Goal: Book appointment/travel/reservation

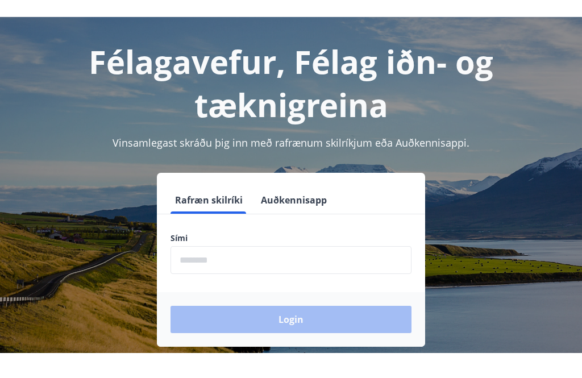
scroll to position [29, 0]
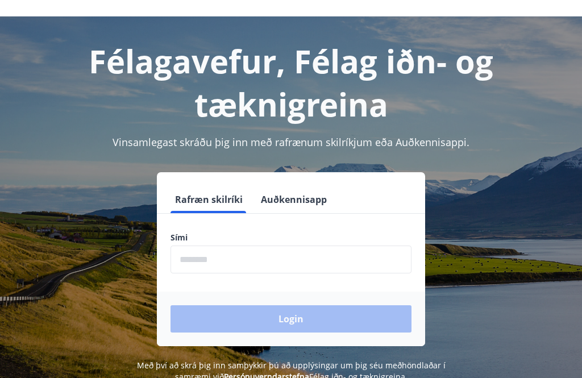
click at [185, 259] on input "phone" at bounding box center [291, 260] width 241 height 28
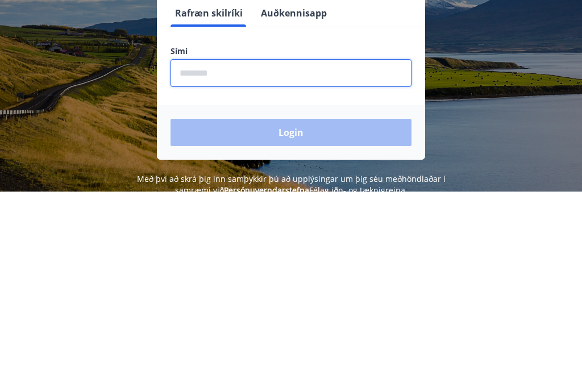
scroll to position [0, 0]
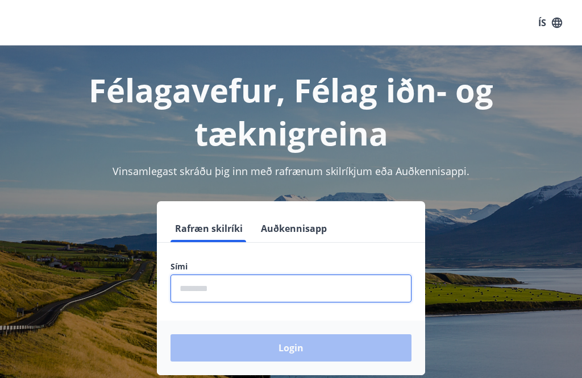
click at [563, 22] on icon "button" at bounding box center [557, 22] width 13 height 13
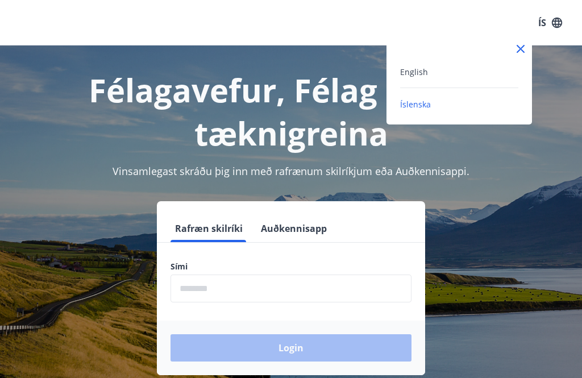
click at [524, 51] on icon at bounding box center [521, 49] width 14 height 14
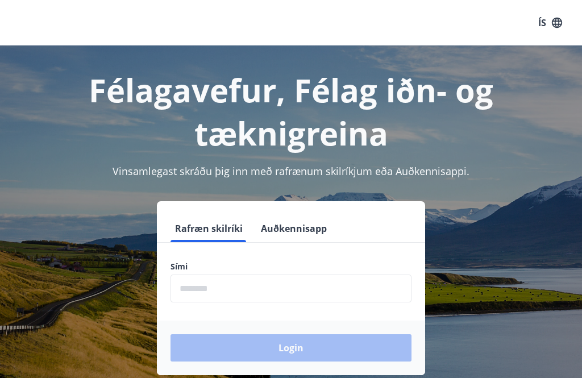
click at [188, 289] on input "phone" at bounding box center [291, 289] width 241 height 28
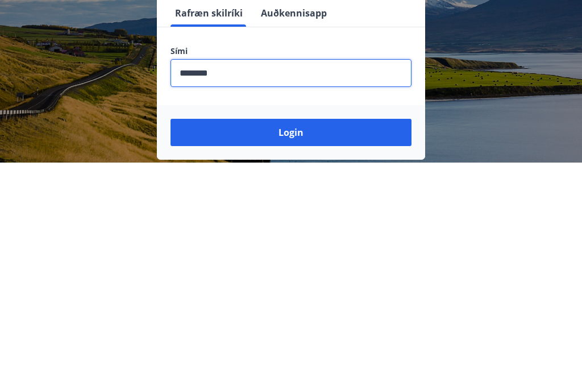
type input "********"
click at [291, 334] on button "Login" at bounding box center [291, 347] width 241 height 27
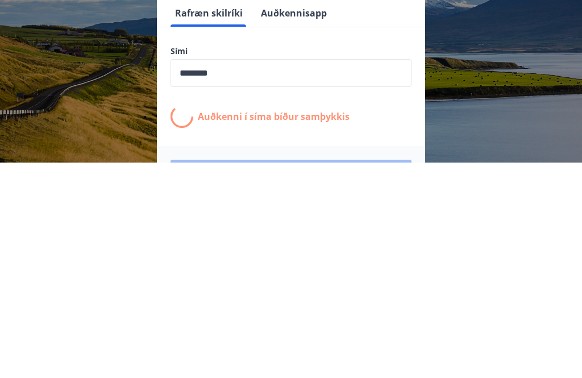
scroll to position [177, 0]
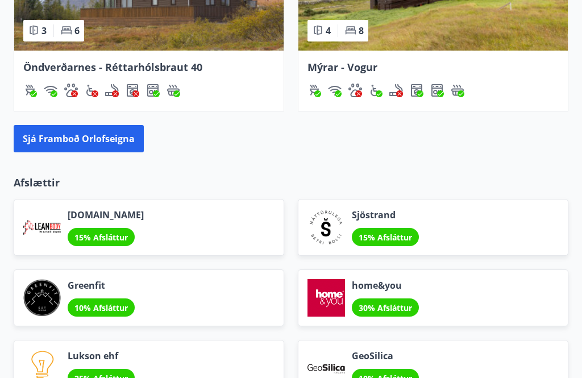
scroll to position [1282, 0]
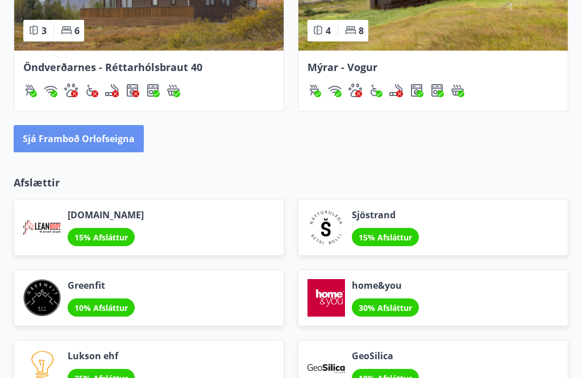
click at [98, 135] on button "Sjá framboð orlofseigna" at bounding box center [79, 139] width 130 height 27
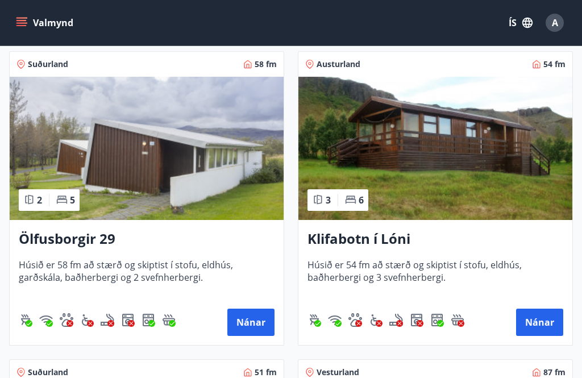
scroll to position [198, 0]
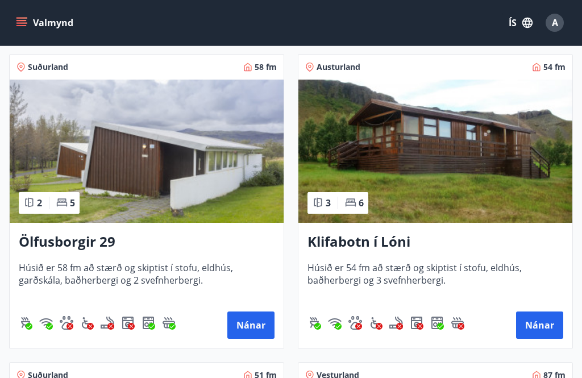
click at [457, 168] on img at bounding box center [436, 151] width 274 height 143
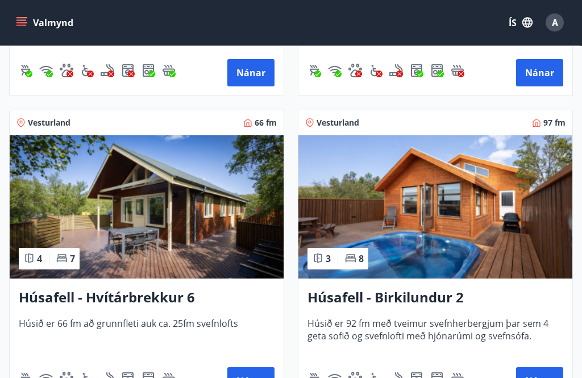
scroll to position [761, 0]
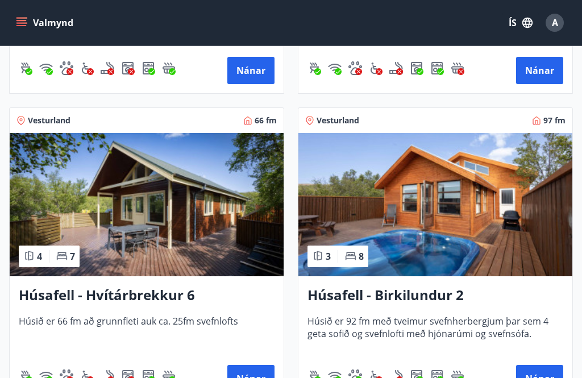
click at [202, 209] on img at bounding box center [147, 204] width 274 height 143
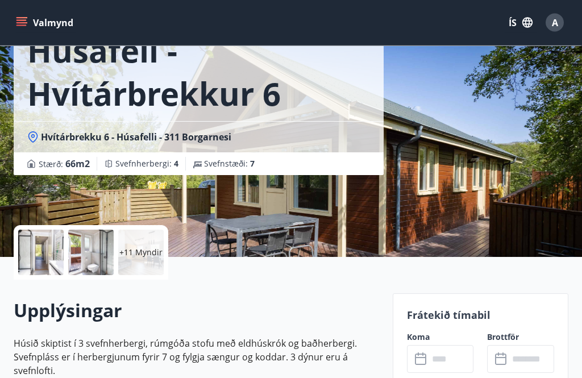
scroll to position [85, 0]
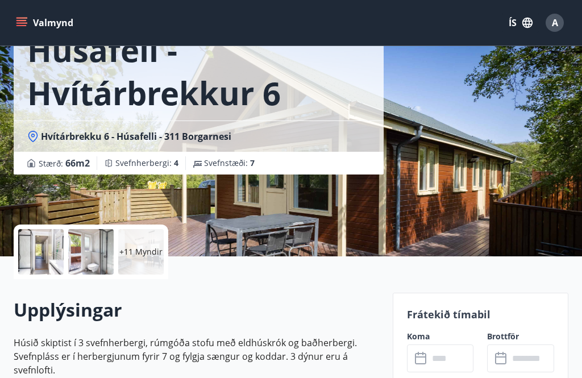
click at [144, 248] on p "+11 Myndir" at bounding box center [140, 251] width 43 height 11
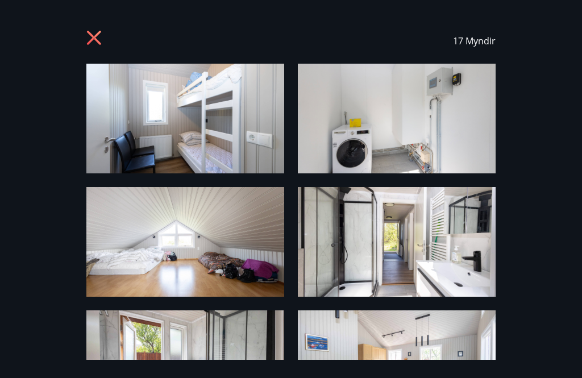
scroll to position [0, 0]
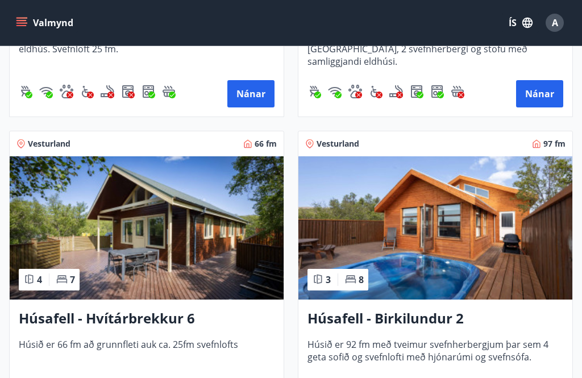
scroll to position [737, 0]
click at [148, 229] on img at bounding box center [147, 228] width 274 height 143
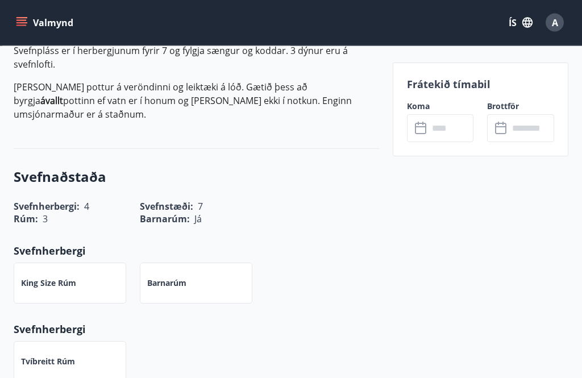
scroll to position [392, 0]
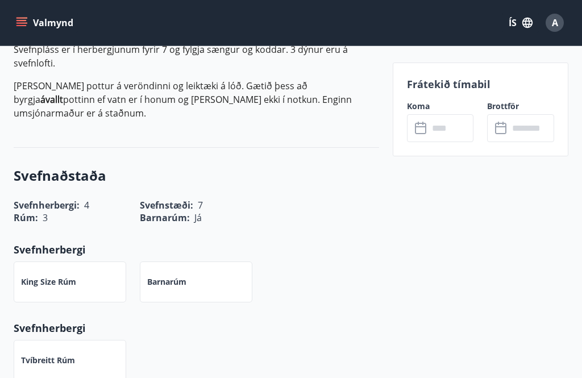
click at [451, 127] on input "text" at bounding box center [451, 128] width 45 height 28
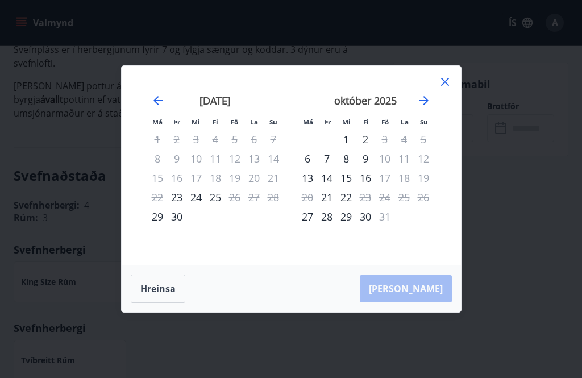
click at [451, 89] on icon at bounding box center [445, 82] width 14 height 14
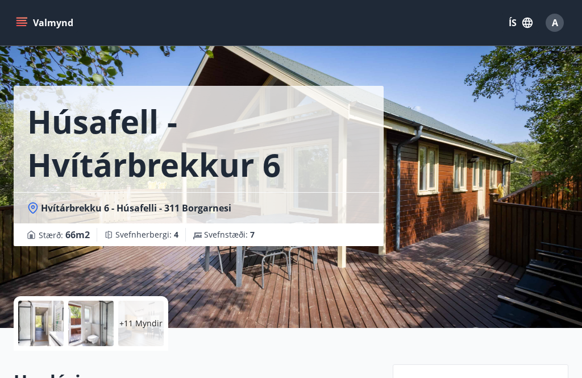
scroll to position [0, 0]
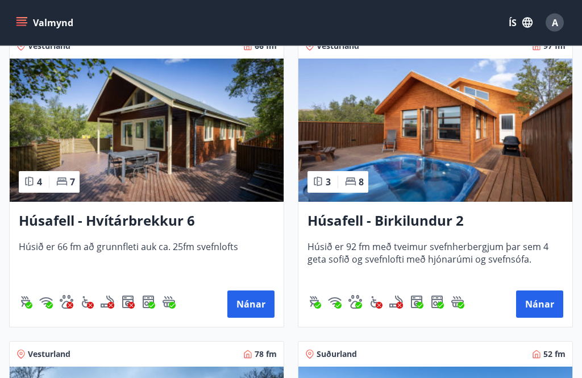
scroll to position [840, 0]
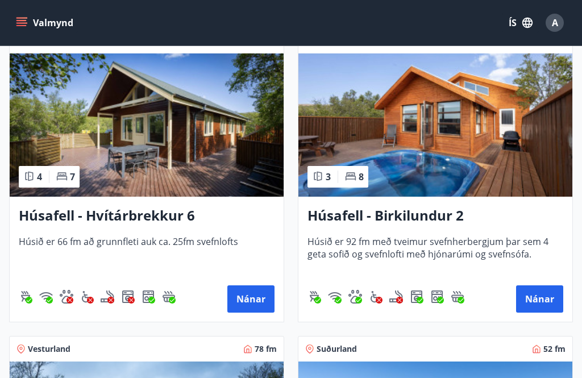
click at [545, 301] on button "Nánar" at bounding box center [539, 298] width 47 height 27
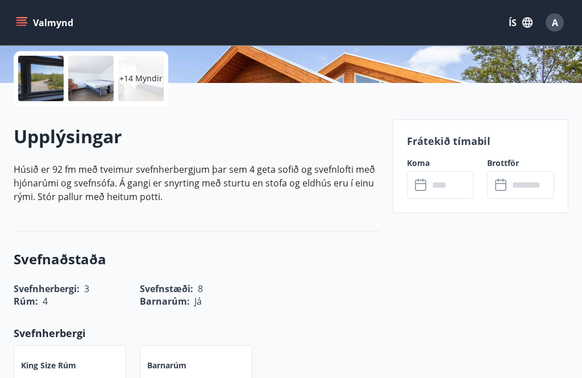
scroll to position [258, 0]
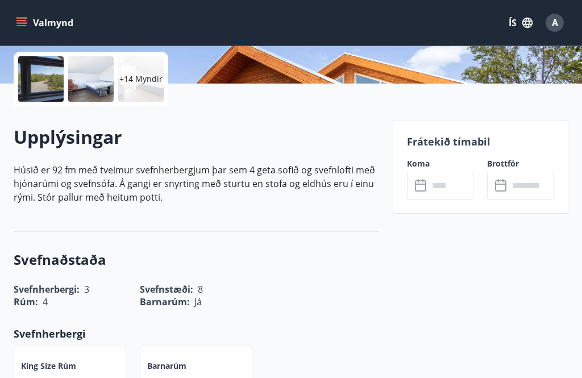
click at [441, 183] on input "text" at bounding box center [451, 186] width 45 height 28
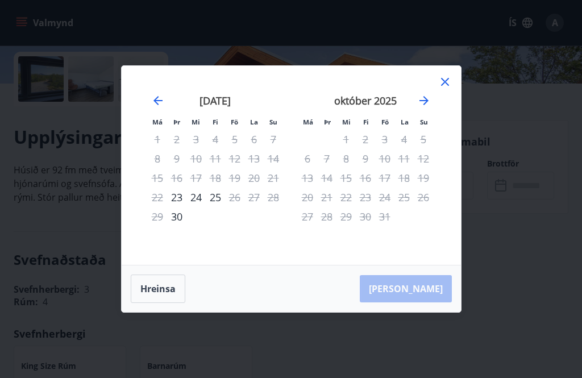
click at [448, 89] on icon at bounding box center [445, 82] width 14 height 14
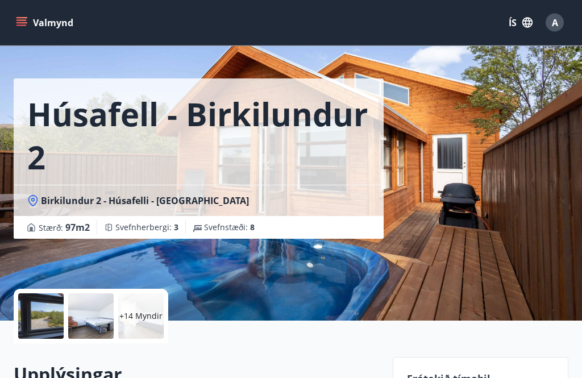
scroll to position [1, 0]
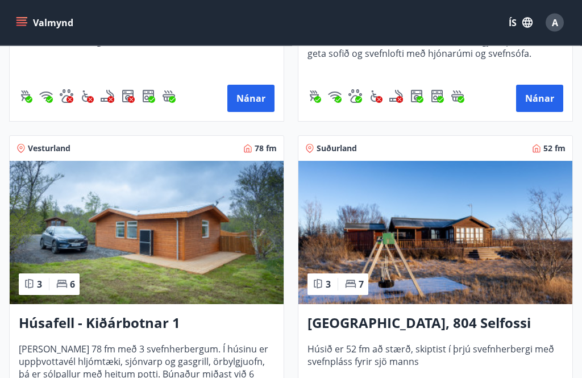
scroll to position [1043, 0]
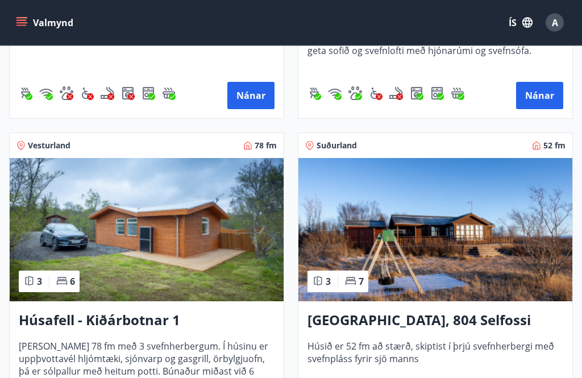
click at [190, 255] on img at bounding box center [147, 230] width 274 height 143
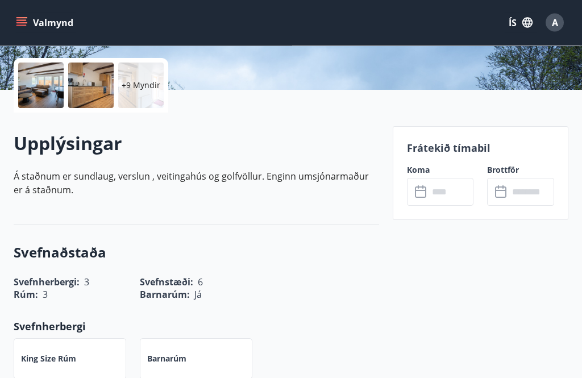
scroll to position [251, 0]
click at [435, 193] on input "text" at bounding box center [451, 192] width 45 height 28
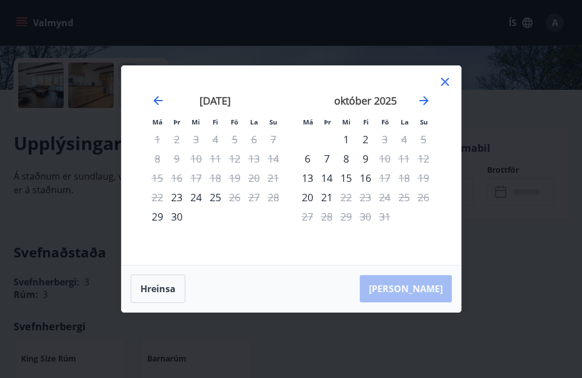
click at [449, 89] on icon at bounding box center [445, 82] width 14 height 14
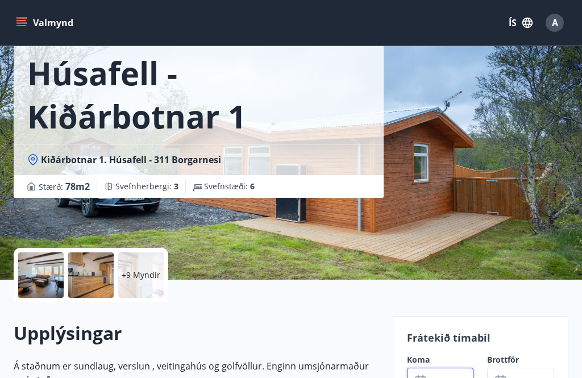
scroll to position [61, 0]
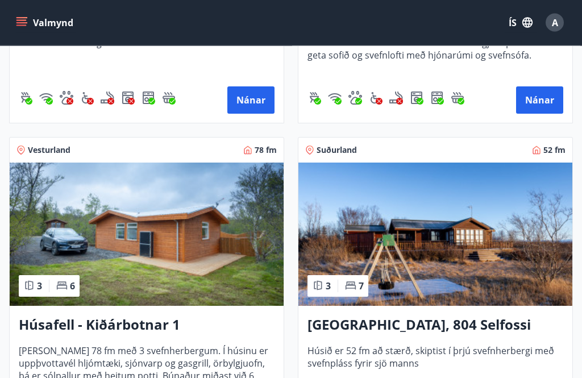
scroll to position [1042, 0]
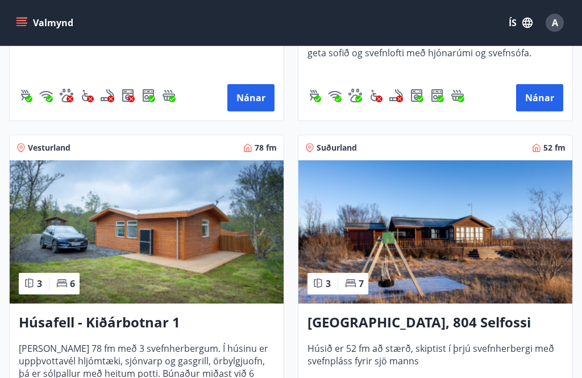
click at [457, 256] on img at bounding box center [436, 231] width 274 height 143
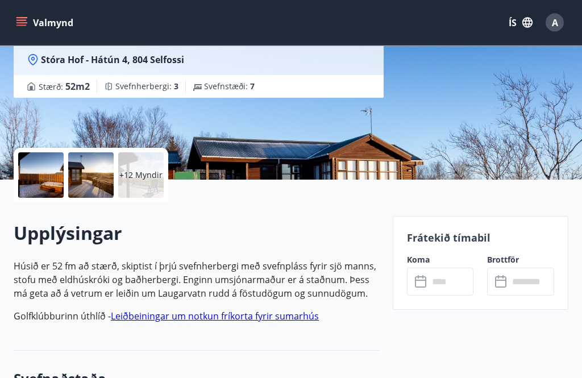
scroll to position [188, 0]
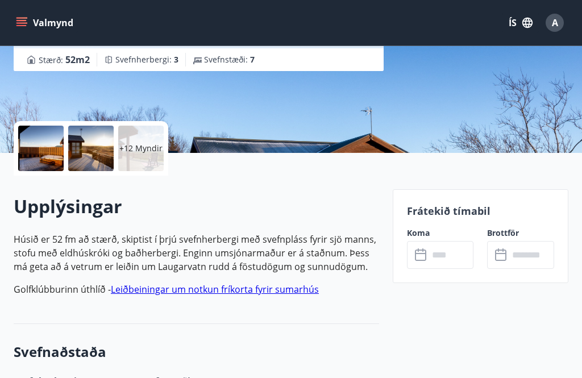
click at [436, 261] on input "text" at bounding box center [451, 255] width 45 height 28
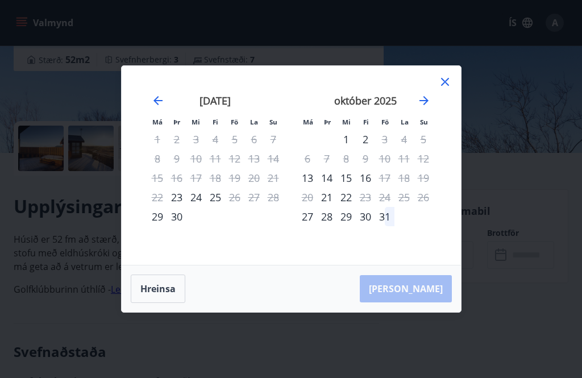
click at [450, 89] on icon at bounding box center [445, 82] width 14 height 14
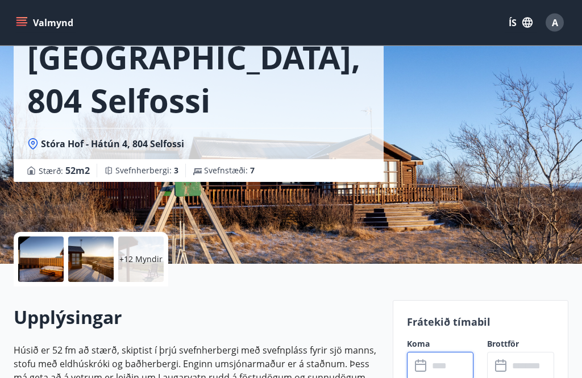
scroll to position [0, 0]
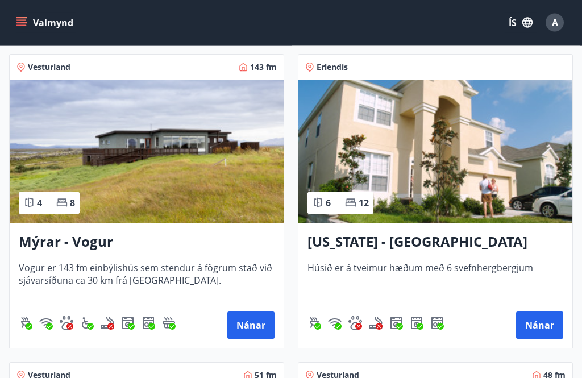
scroll to position [1739, 0]
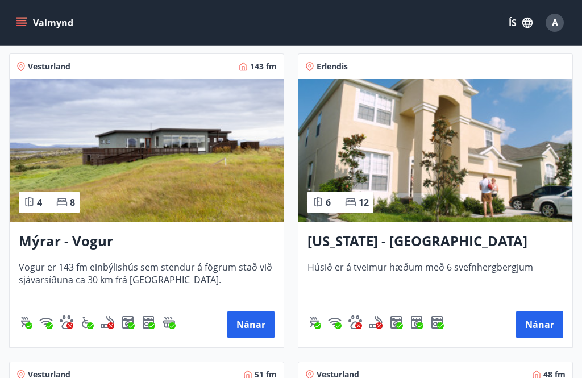
click at [237, 167] on img at bounding box center [147, 150] width 274 height 143
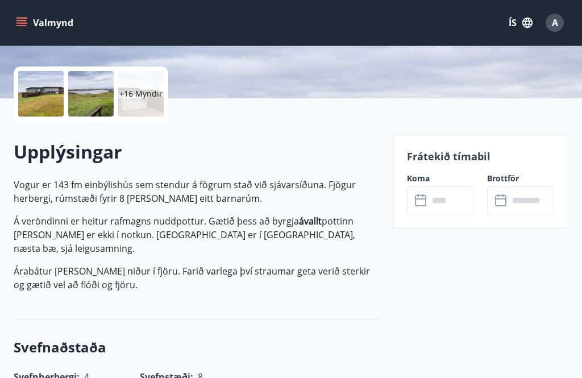
scroll to position [244, 0]
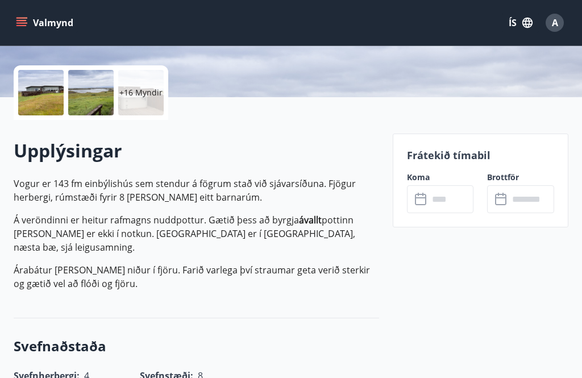
click at [433, 196] on input "text" at bounding box center [451, 199] width 45 height 28
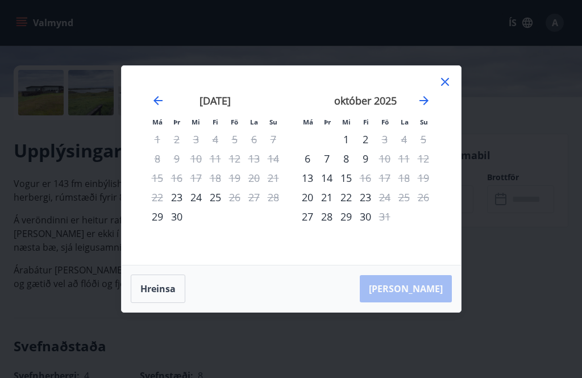
click at [449, 89] on icon at bounding box center [445, 82] width 14 height 14
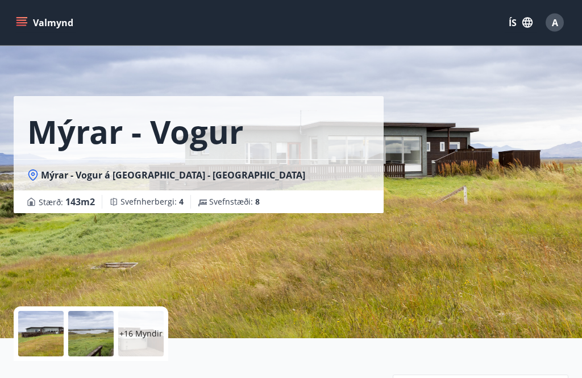
scroll to position [0, 0]
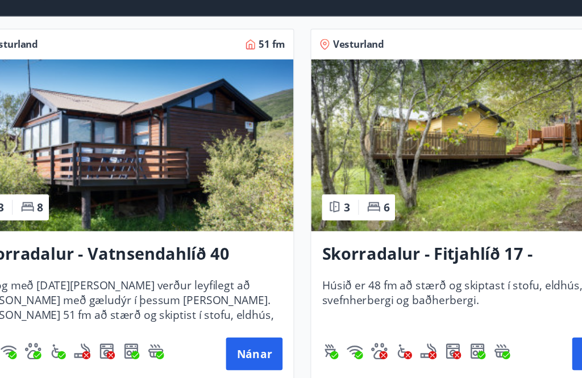
scroll to position [2045, 0]
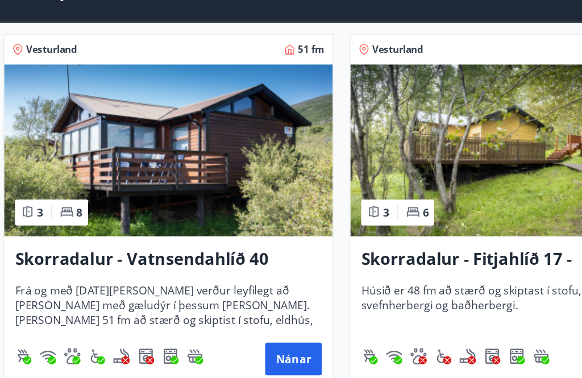
click at [188, 132] on img at bounding box center [147, 152] width 274 height 143
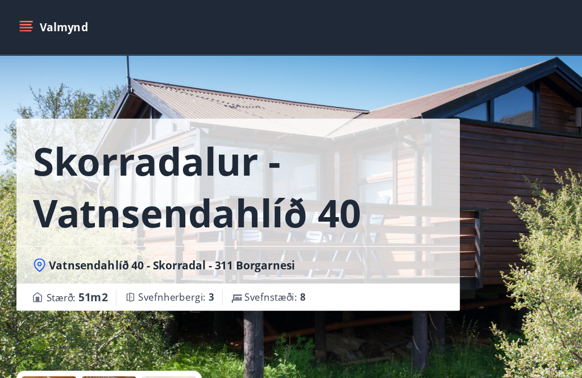
click at [408, 240] on div "Skorradalur - Vatnsendahlíð 40 Vatnsendahlíð 40 - Skorradal - 311 Borgarnesi St…" at bounding box center [291, 170] width 555 height 341
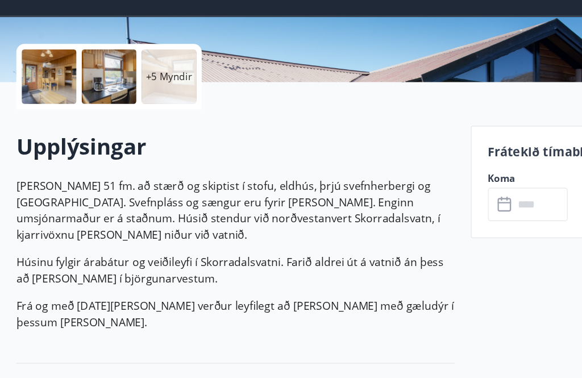
scroll to position [241, 0]
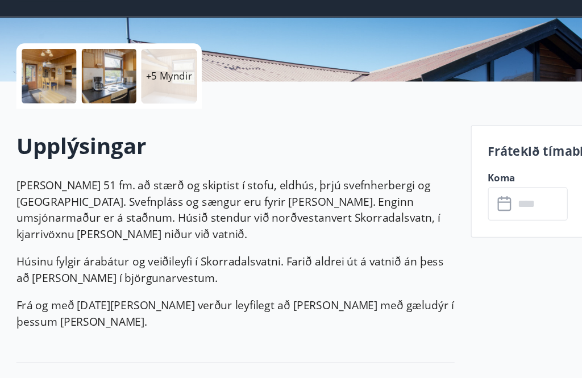
click at [439, 188] on input "text" at bounding box center [451, 202] width 45 height 28
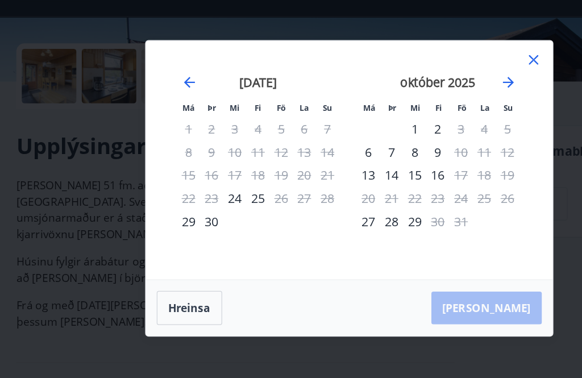
click at [446, 75] on icon at bounding box center [445, 82] width 14 height 14
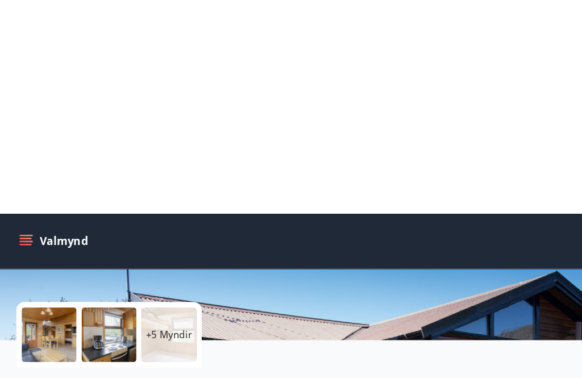
scroll to position [0, 0]
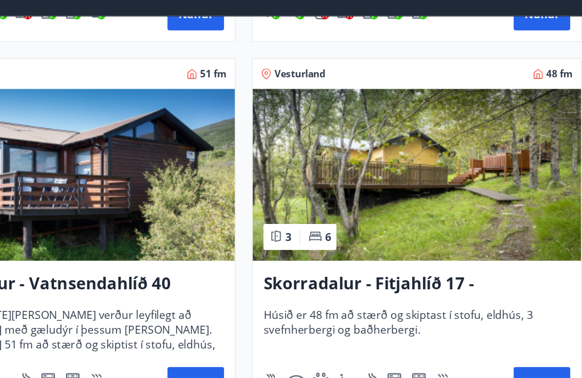
scroll to position [2020, 0]
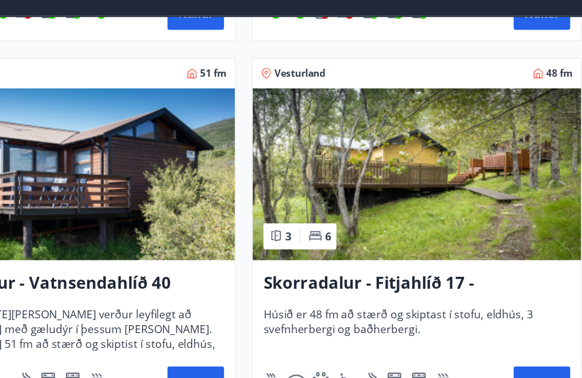
click at [378, 151] on img at bounding box center [436, 177] width 274 height 143
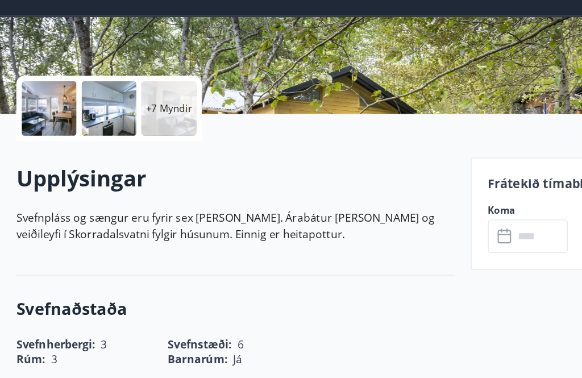
scroll to position [214, 0]
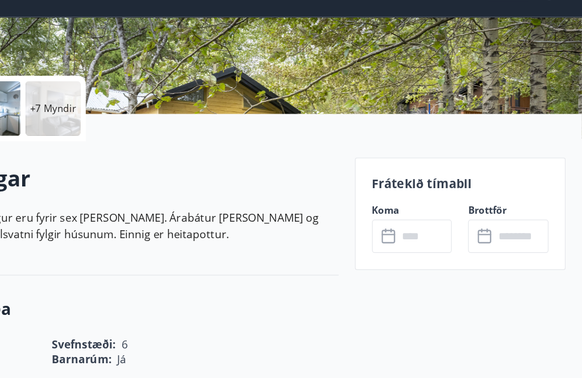
click at [429, 215] on input "text" at bounding box center [451, 229] width 45 height 28
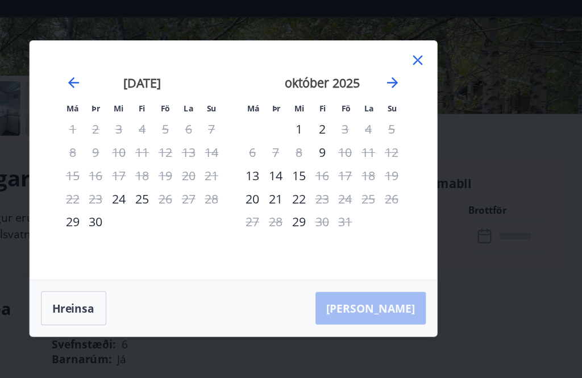
click at [438, 75] on icon at bounding box center [445, 82] width 14 height 14
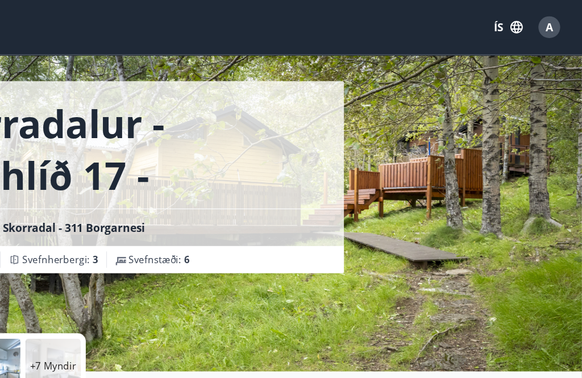
scroll to position [0, 0]
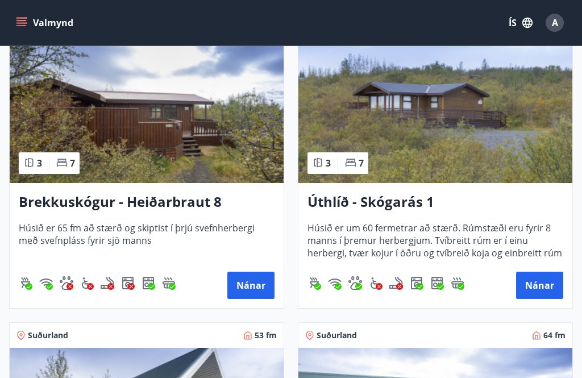
scroll to position [2393, 0]
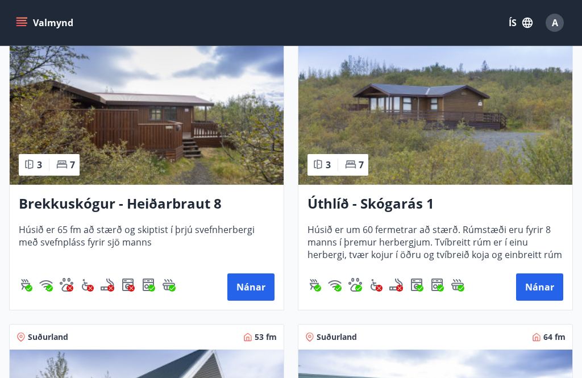
click at [250, 283] on button "Nánar" at bounding box center [250, 286] width 47 height 27
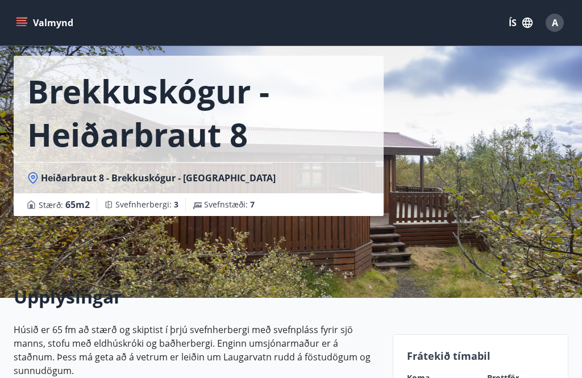
scroll to position [71, 0]
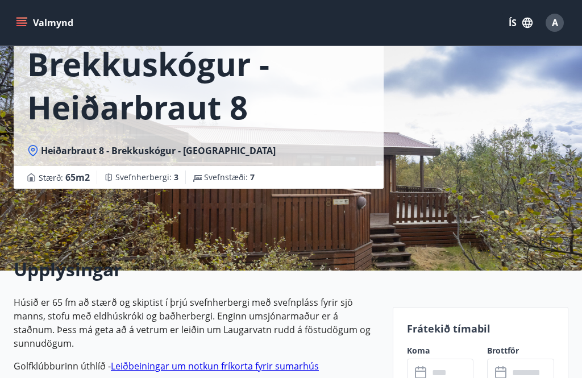
click at [451, 370] on input "text" at bounding box center [451, 373] width 45 height 28
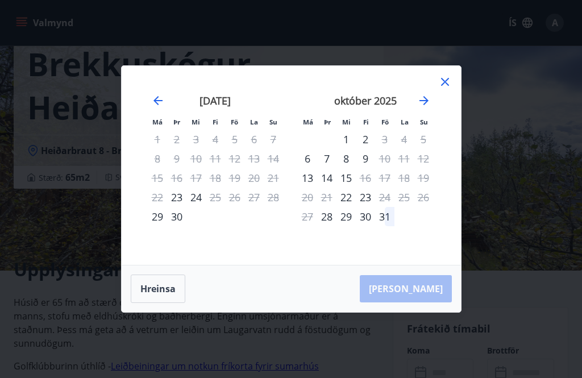
click at [454, 95] on div "Má Þr Mi Fi Fö La Su Má Þr Mi Fi Fö La Su ágúst 2025 1 2 3 4 5 6 7 8 9 10 11 12…" at bounding box center [291, 165] width 339 height 199
click at [447, 86] on icon at bounding box center [445, 82] width 8 height 8
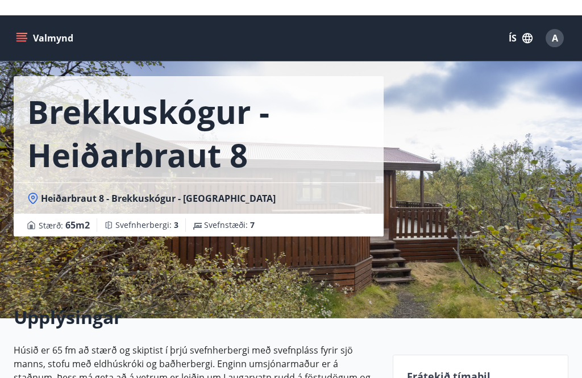
scroll to position [0, 0]
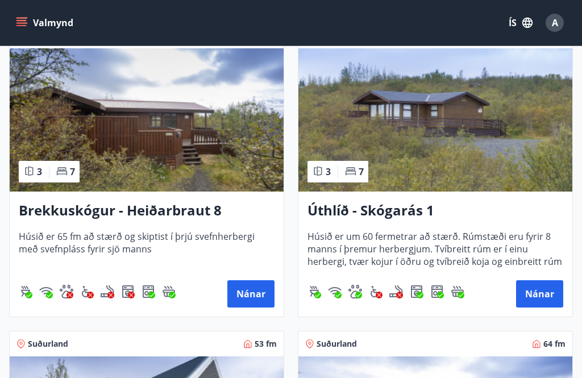
scroll to position [2384, 0]
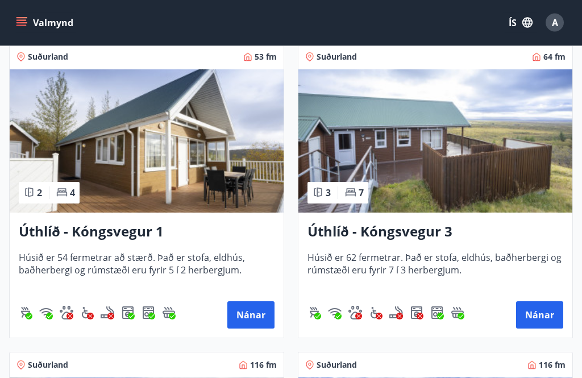
click at [515, 162] on img at bounding box center [436, 141] width 274 height 143
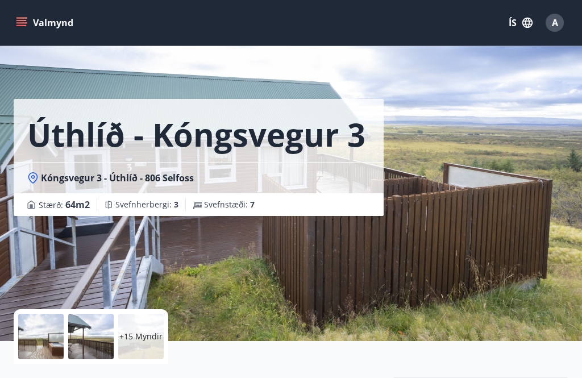
scroll to position [7, 0]
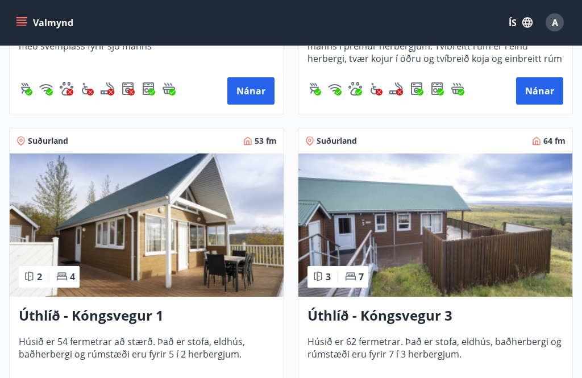
scroll to position [2591, 0]
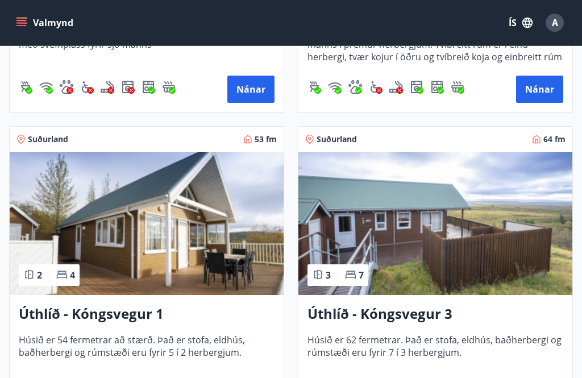
click at [30, 141] on span "Suðurland" at bounding box center [48, 139] width 40 height 11
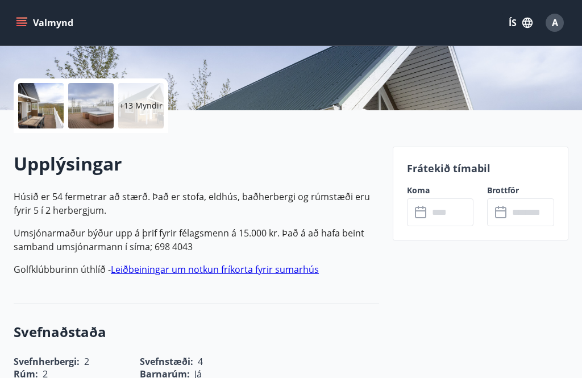
scroll to position [237, 0]
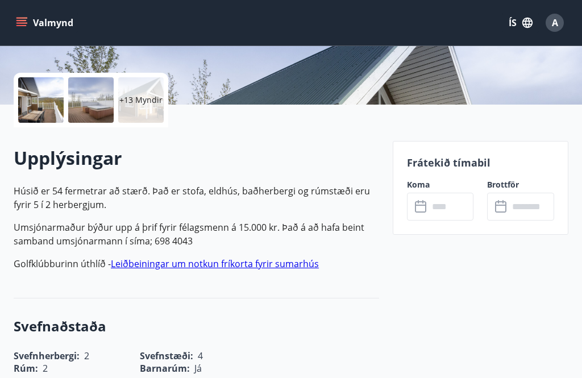
click at [432, 210] on input "text" at bounding box center [451, 207] width 45 height 28
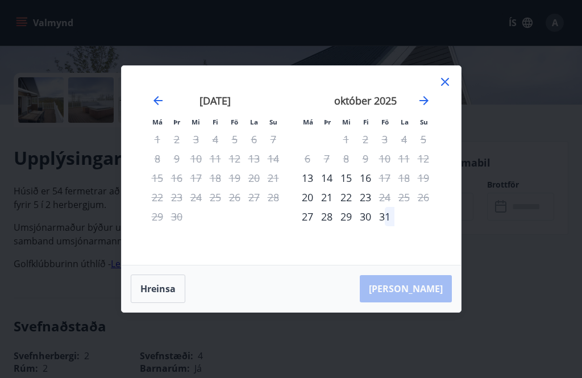
click at [449, 89] on icon at bounding box center [445, 82] width 14 height 14
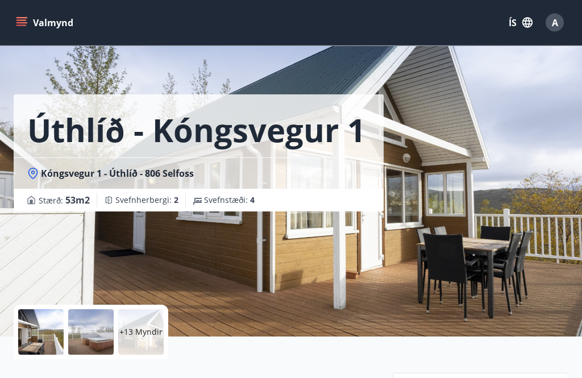
scroll to position [0, 0]
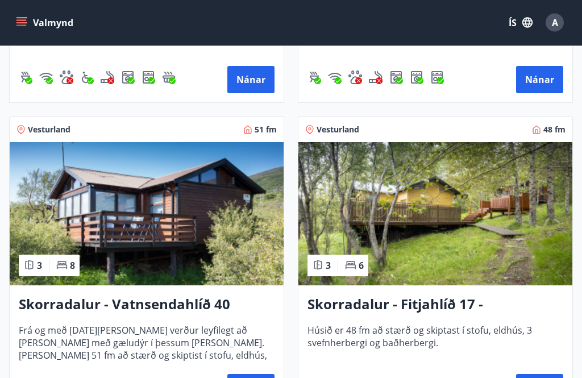
scroll to position [1984, 0]
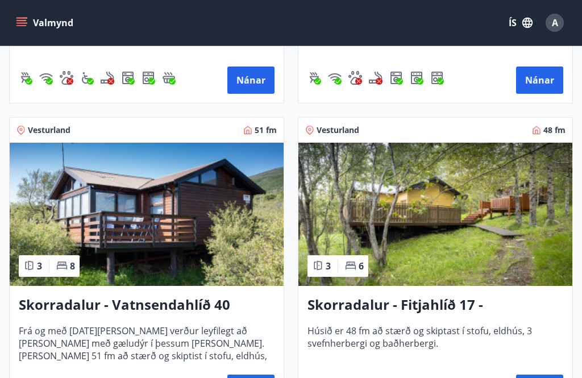
click at [451, 201] on img at bounding box center [436, 214] width 274 height 143
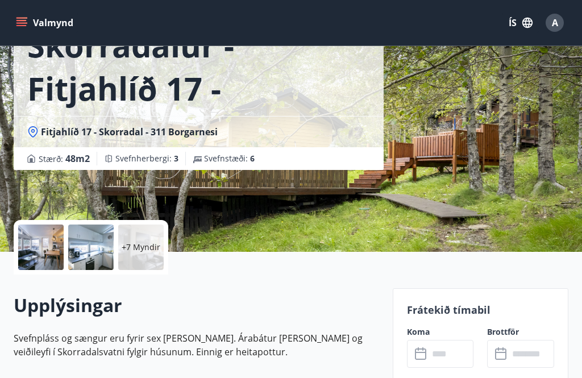
scroll to position [98, 0]
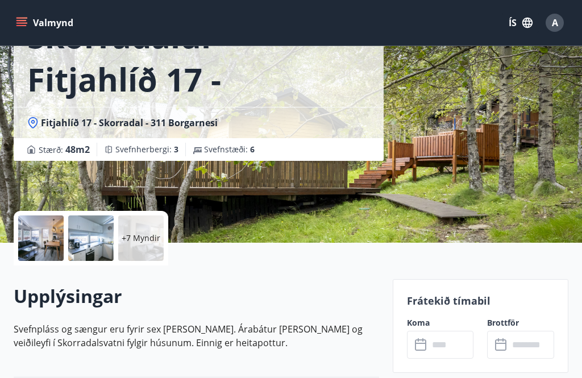
click at [438, 349] on input "text" at bounding box center [451, 345] width 45 height 28
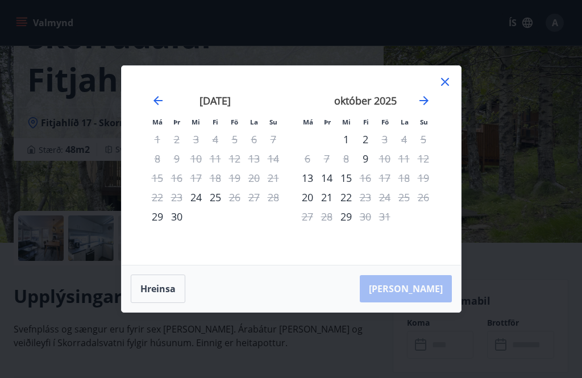
click at [450, 89] on icon at bounding box center [445, 82] width 14 height 14
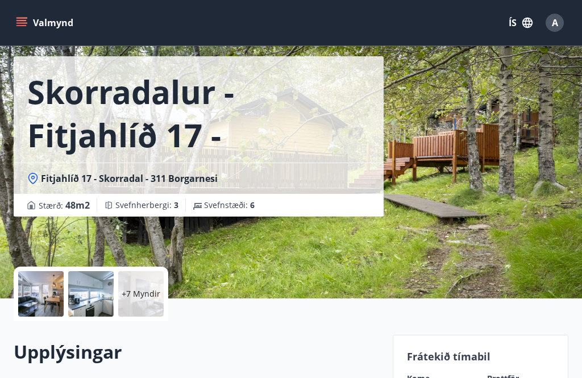
scroll to position [42, 0]
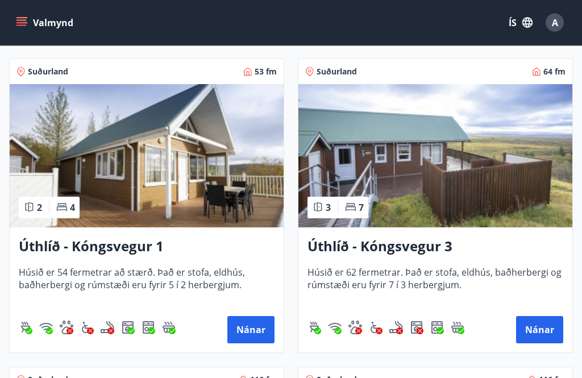
scroll to position [2656, 0]
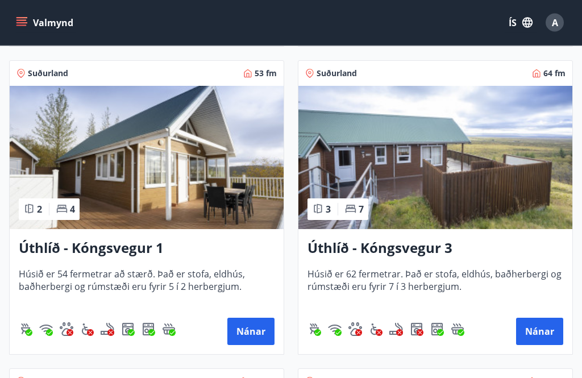
click at [129, 165] on img at bounding box center [147, 157] width 274 height 143
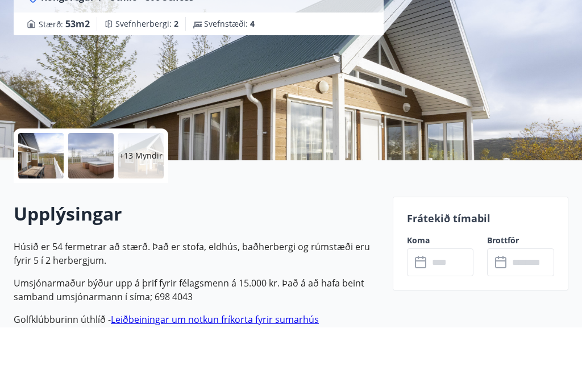
scroll to position [239, 0]
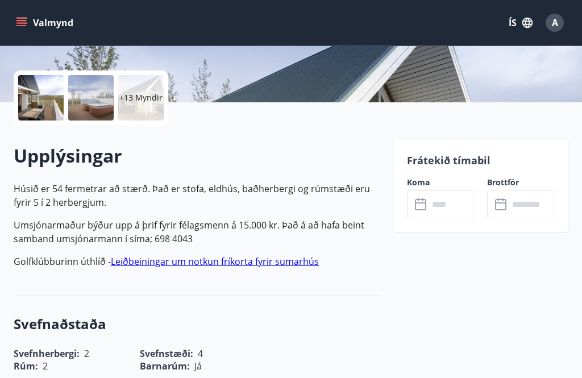
click at [438, 211] on input "text" at bounding box center [451, 204] width 45 height 28
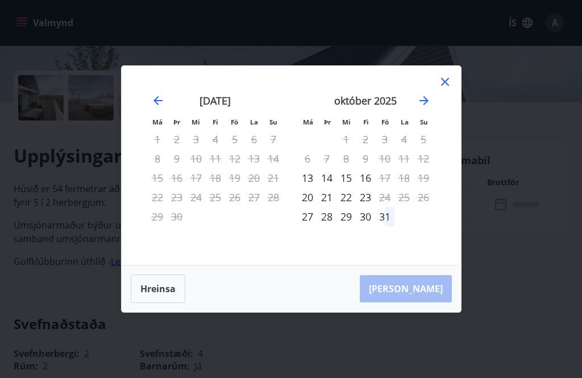
click at [430, 107] on icon "Move forward to switch to the next month." at bounding box center [424, 101] width 14 height 14
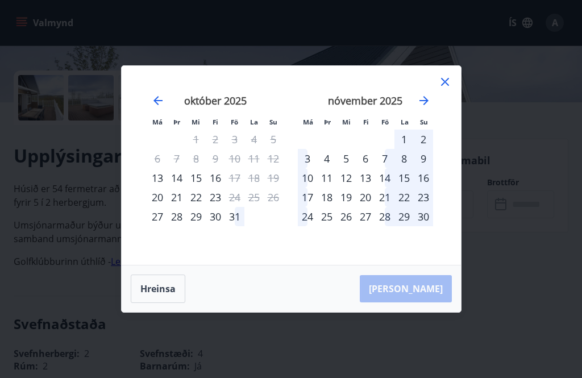
click at [446, 89] on icon at bounding box center [445, 82] width 14 height 14
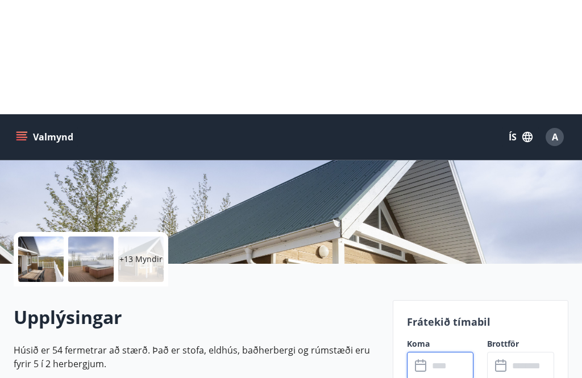
scroll to position [0, 0]
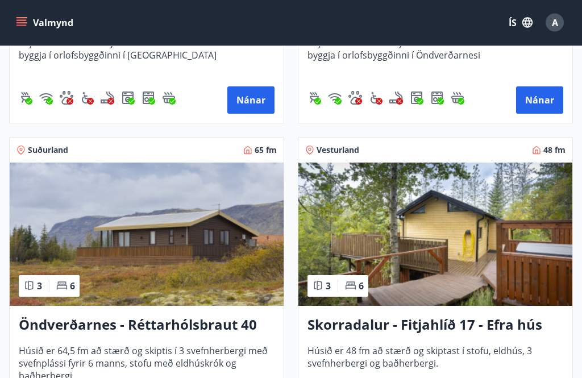
scroll to position [3509, 0]
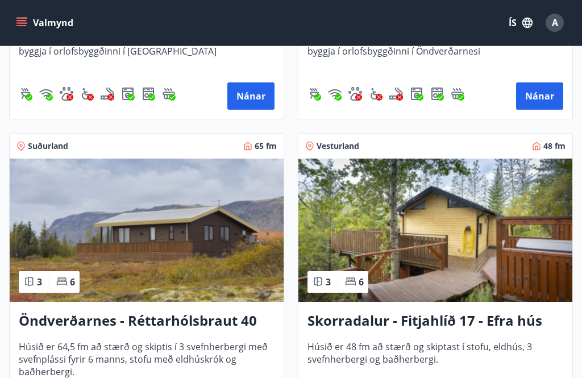
click at [516, 276] on img at bounding box center [436, 230] width 274 height 143
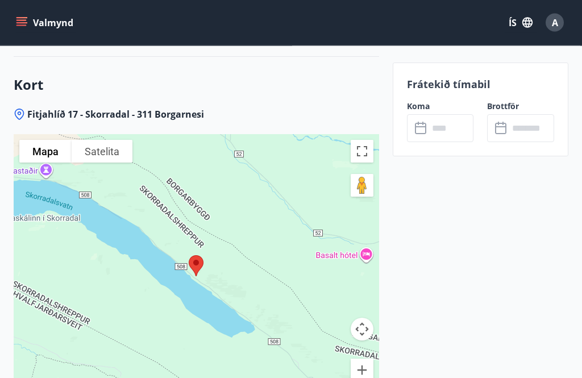
scroll to position [1486, 0]
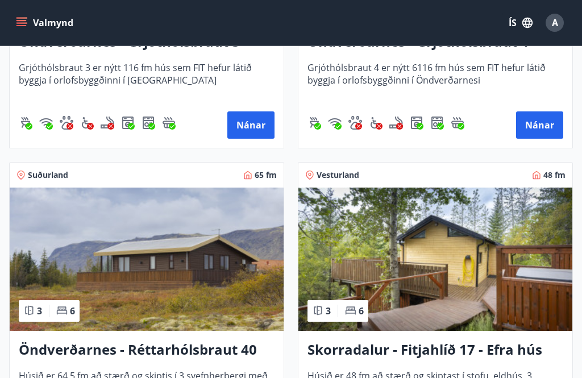
scroll to position [3485, 0]
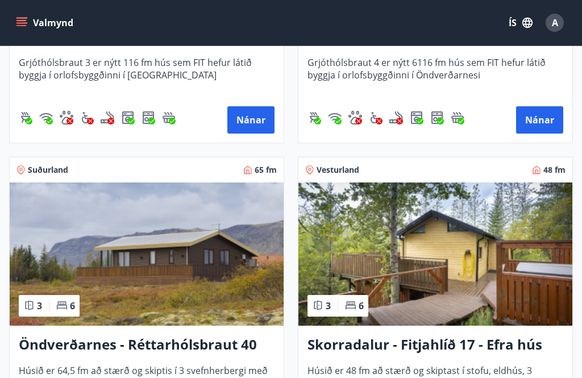
click at [470, 267] on img at bounding box center [436, 254] width 274 height 143
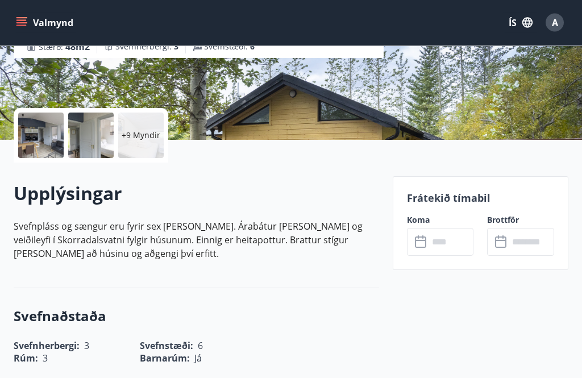
scroll to position [201, 0]
click at [432, 243] on input "text" at bounding box center [451, 242] width 45 height 28
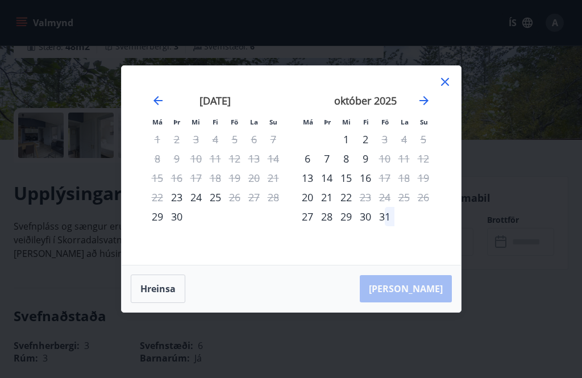
click at [429, 107] on icon "Move forward to switch to the next month." at bounding box center [424, 101] width 14 height 14
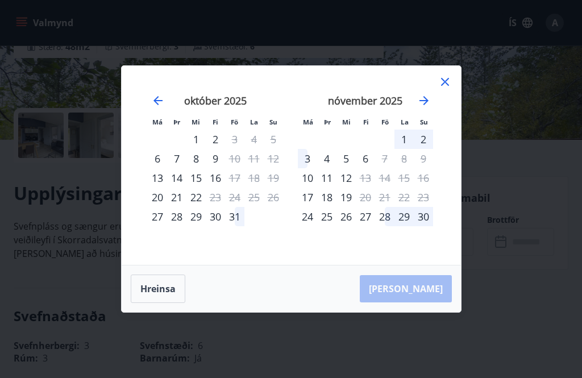
click at [450, 89] on icon at bounding box center [445, 82] width 14 height 14
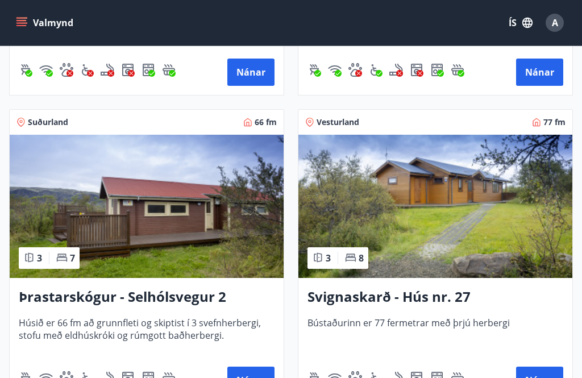
scroll to position [3843, 0]
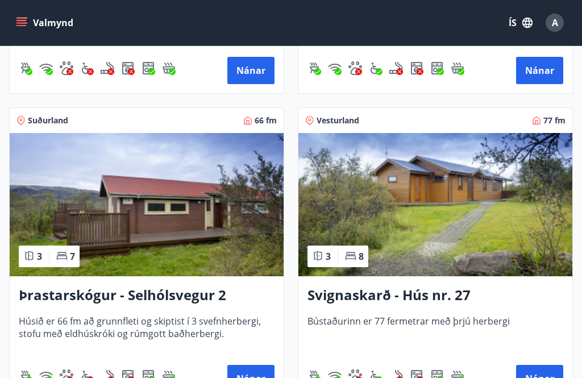
click at [84, 216] on img at bounding box center [147, 204] width 274 height 143
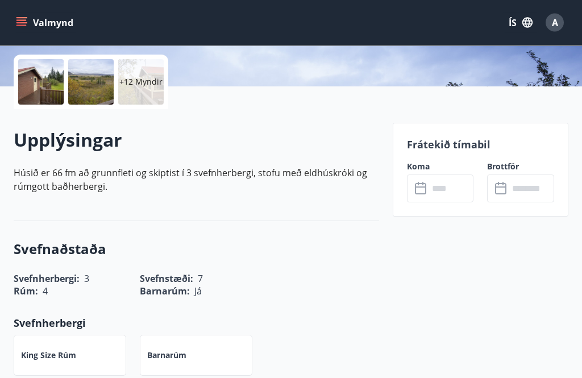
scroll to position [255, 0]
click at [430, 188] on input "text" at bounding box center [451, 189] width 45 height 28
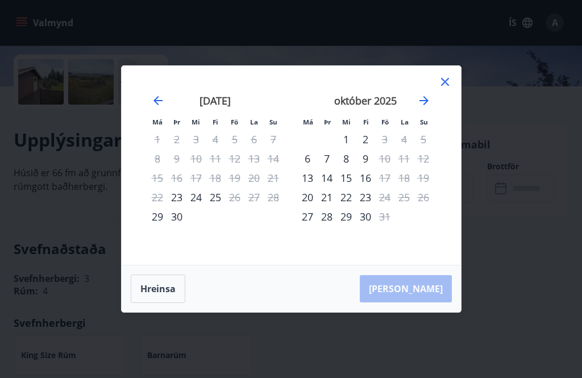
click at [449, 89] on icon at bounding box center [445, 82] width 14 height 14
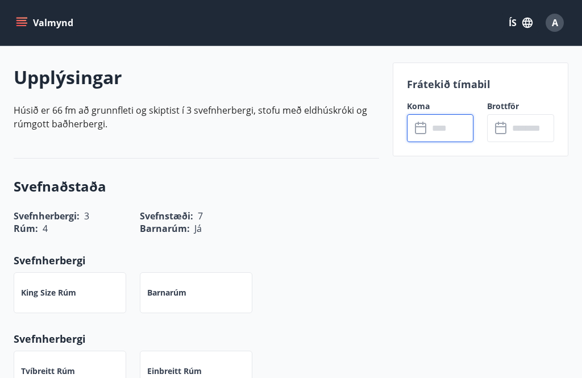
scroll to position [320, 0]
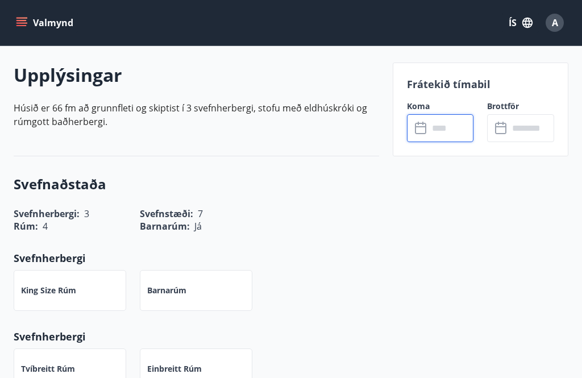
click at [434, 132] on input "text" at bounding box center [451, 128] width 45 height 28
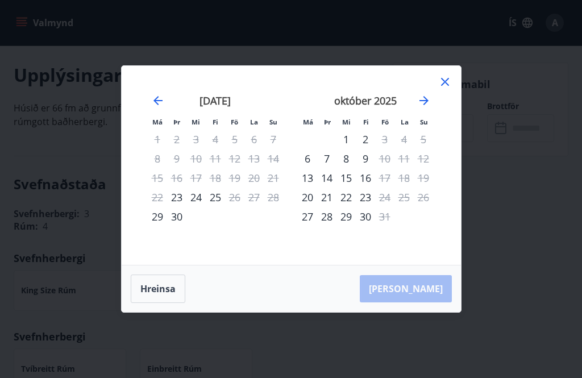
click at [429, 107] on icon "Move forward to switch to the next month." at bounding box center [424, 101] width 14 height 14
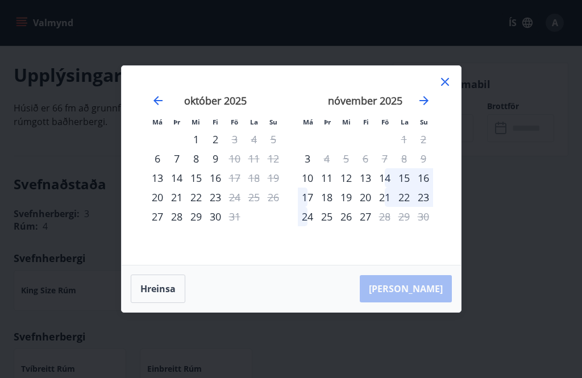
click at [451, 89] on icon at bounding box center [445, 82] width 14 height 14
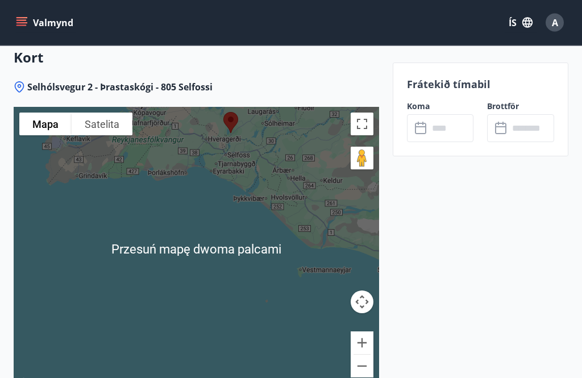
scroll to position [1454, 0]
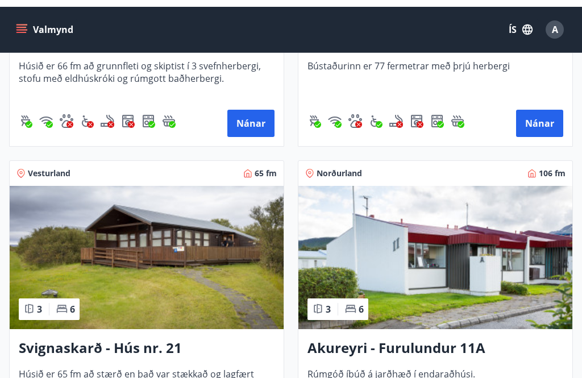
scroll to position [4098, 0]
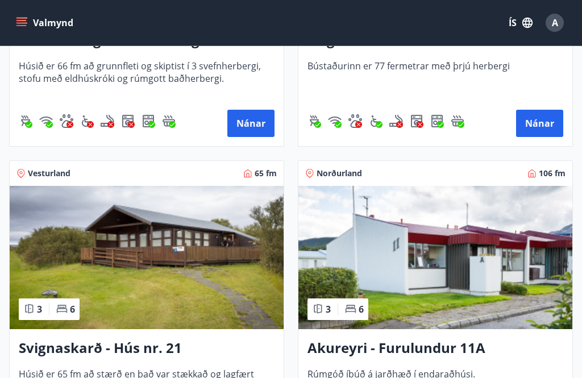
click at [98, 258] on img at bounding box center [147, 257] width 274 height 143
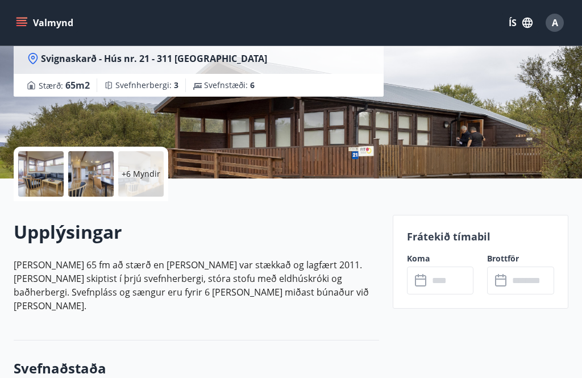
scroll to position [201, 0]
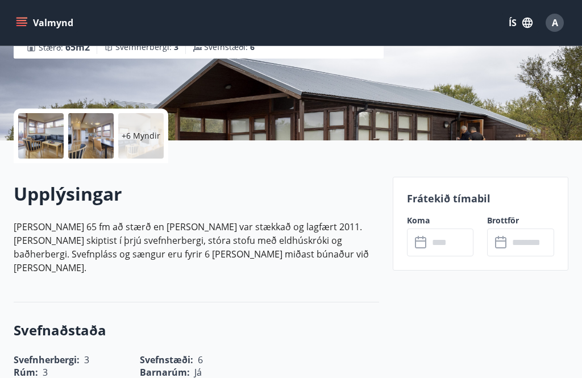
click at [441, 243] on input "text" at bounding box center [451, 243] width 45 height 28
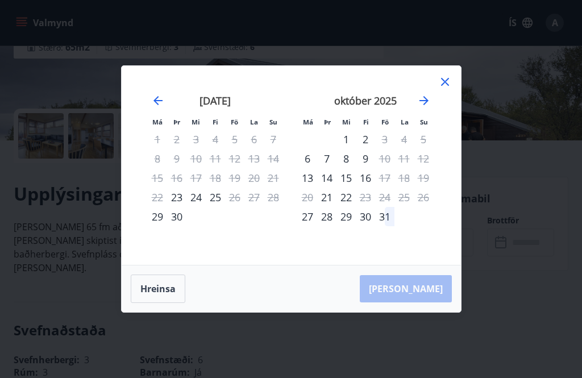
click at [435, 115] on div "október 2025 1 2 3 4 5 6 7 8 9 10 11 12 13 14 15 16 17 18 19 20 21 22 23 24 25 …" at bounding box center [366, 173] width 150 height 186
click at [429, 107] on icon "Move forward to switch to the next month." at bounding box center [424, 101] width 14 height 14
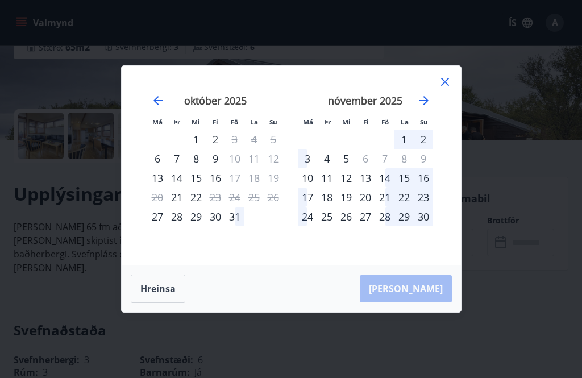
click at [451, 89] on icon at bounding box center [445, 82] width 14 height 14
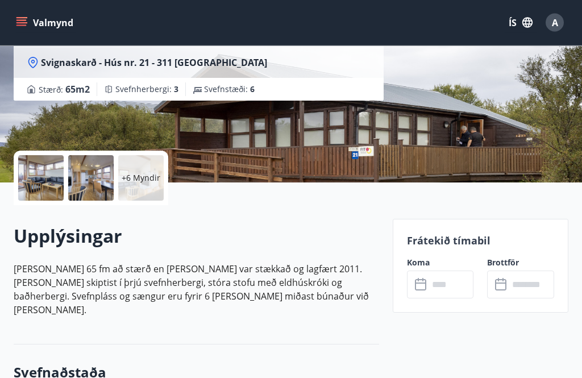
scroll to position [160, 0]
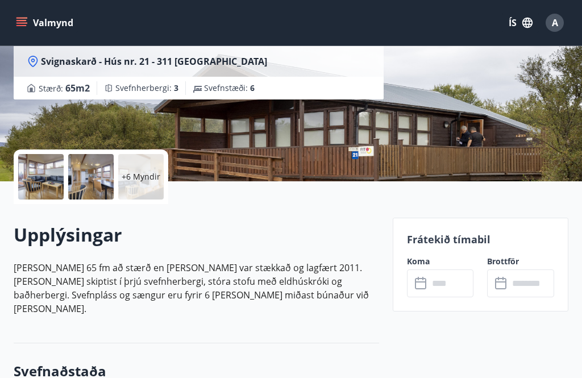
click at [139, 174] on p "+6 Myndir" at bounding box center [141, 176] width 39 height 11
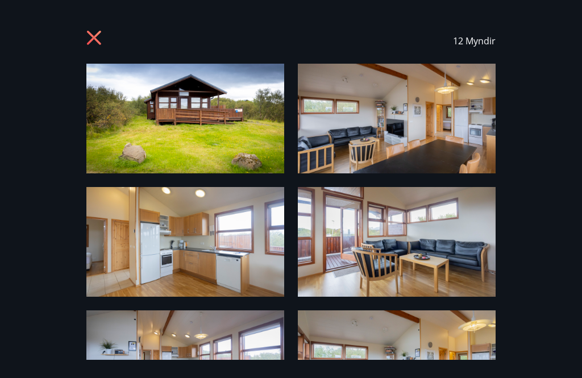
scroll to position [0, 0]
click at [92, 31] on icon at bounding box center [95, 39] width 18 height 18
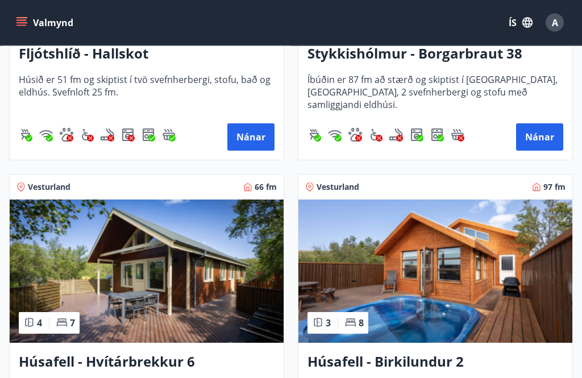
scroll to position [722, 0]
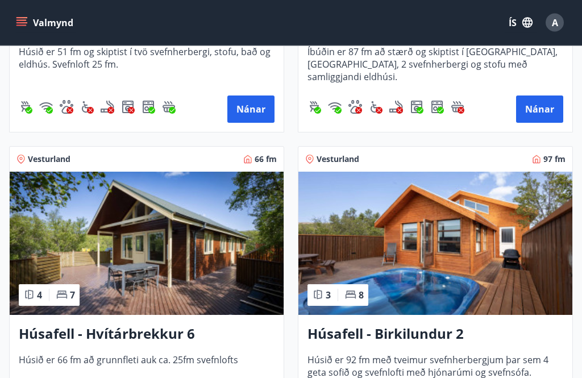
click at [120, 251] on img at bounding box center [147, 243] width 274 height 143
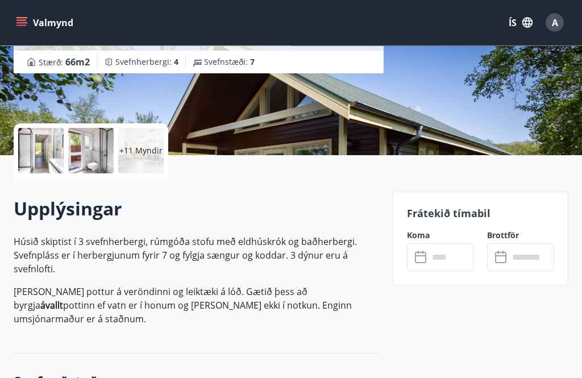
scroll to position [191, 0]
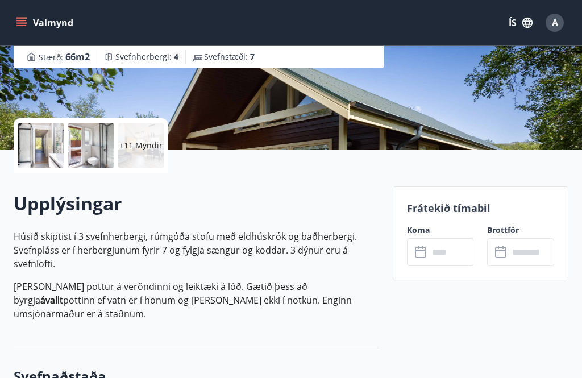
click at [433, 250] on input "text" at bounding box center [451, 252] width 45 height 28
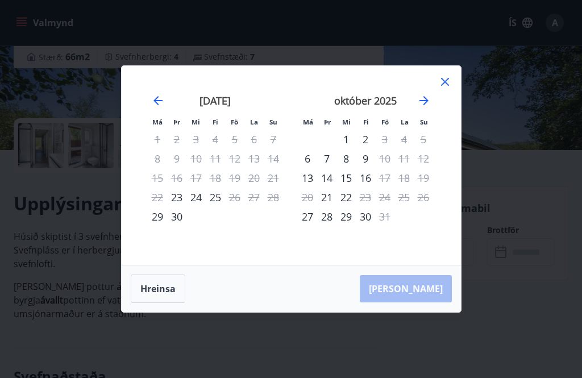
click at [428, 107] on icon "Move forward to switch to the next month." at bounding box center [424, 101] width 14 height 14
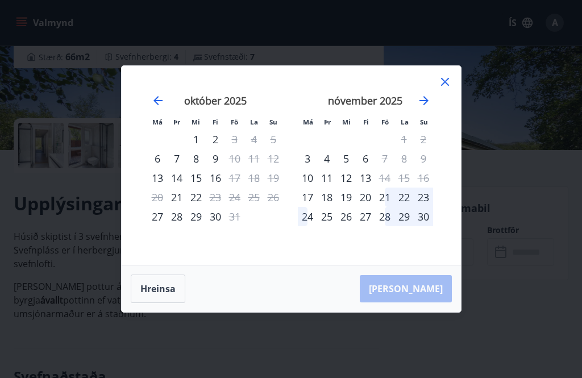
click at [444, 89] on icon at bounding box center [445, 82] width 14 height 14
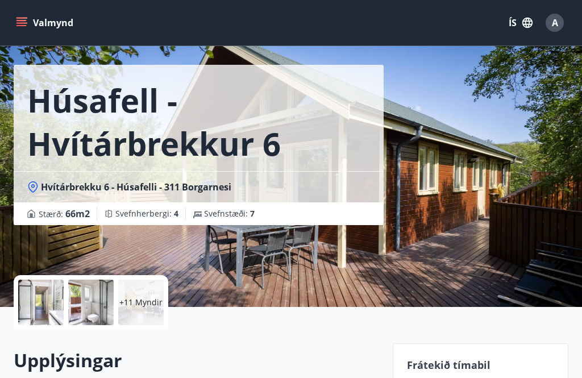
scroll to position [0, 0]
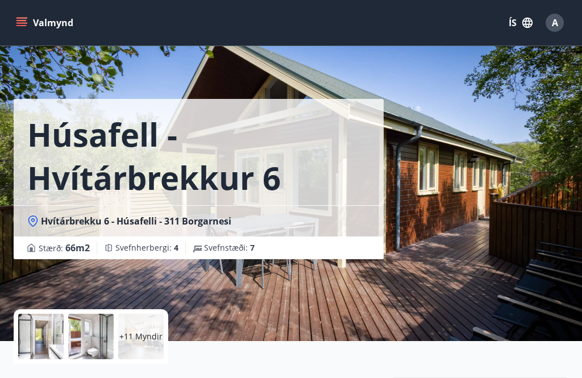
click at [140, 339] on p "+11 Myndir" at bounding box center [140, 336] width 43 height 11
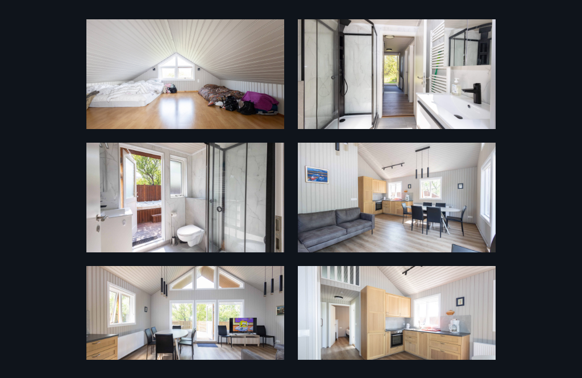
scroll to position [160, 0]
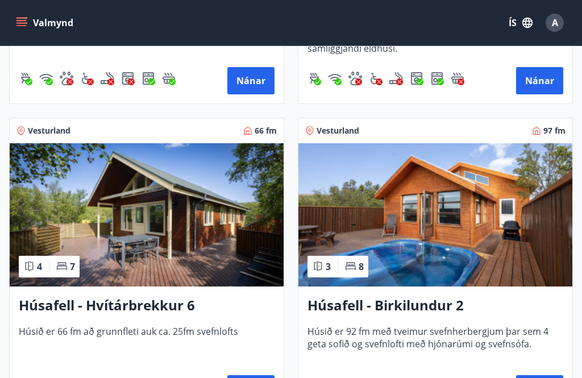
scroll to position [751, 0]
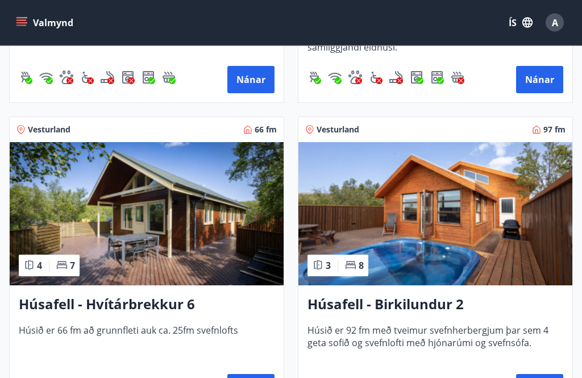
click at [457, 213] on img at bounding box center [436, 214] width 274 height 143
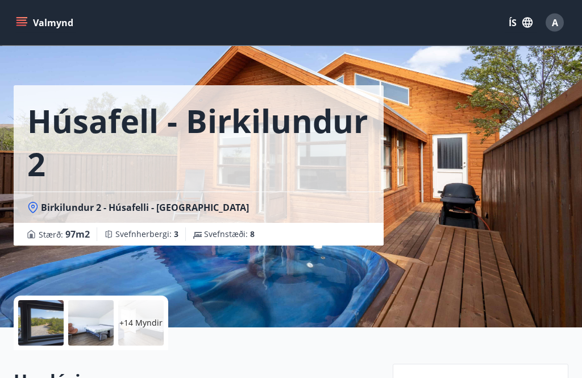
scroll to position [35, 0]
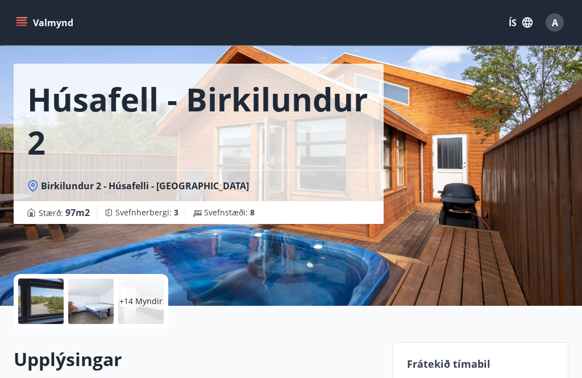
click at [82, 302] on div at bounding box center [90, 301] width 45 height 45
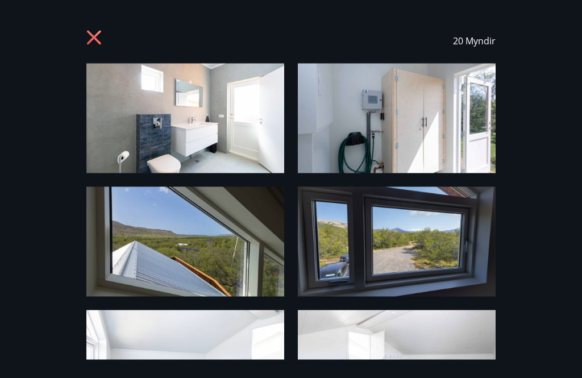
scroll to position [0, 0]
click at [97, 44] on icon at bounding box center [95, 39] width 18 height 18
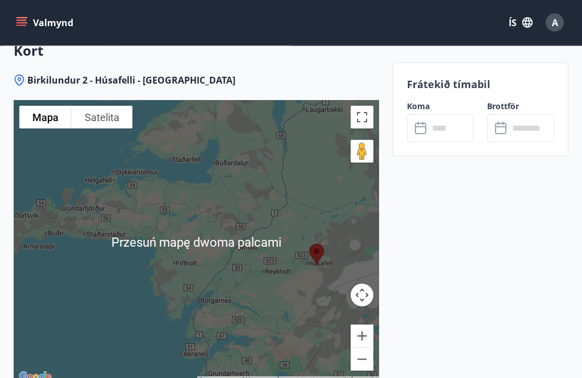
scroll to position [1520, 0]
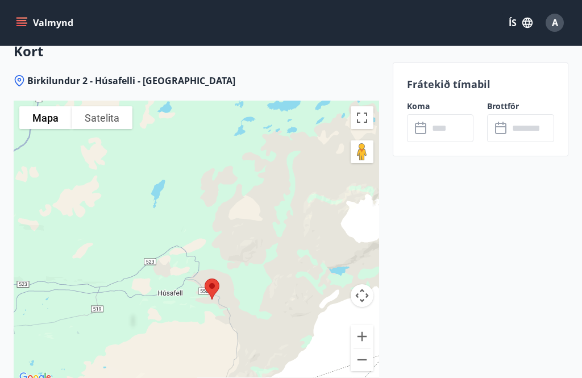
click at [430, 126] on input "text" at bounding box center [451, 128] width 45 height 28
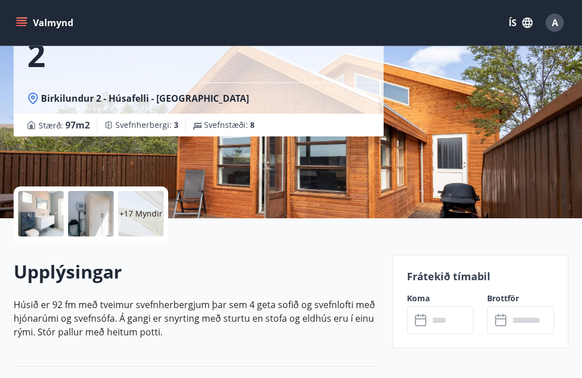
scroll to position [123, 0]
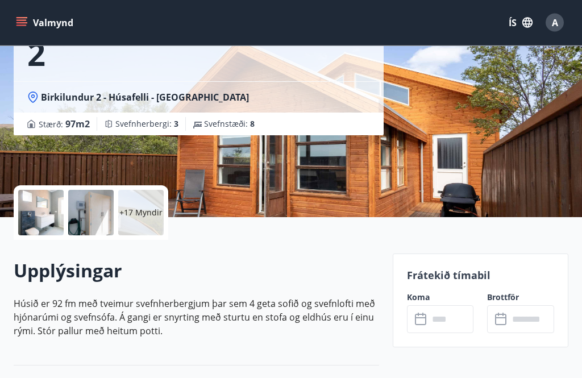
click at [103, 208] on div at bounding box center [90, 212] width 45 height 45
click at [98, 213] on div at bounding box center [90, 212] width 45 height 45
click at [57, 210] on div at bounding box center [40, 212] width 45 height 45
click at [148, 218] on div "+17 Myndir" at bounding box center [140, 212] width 45 height 45
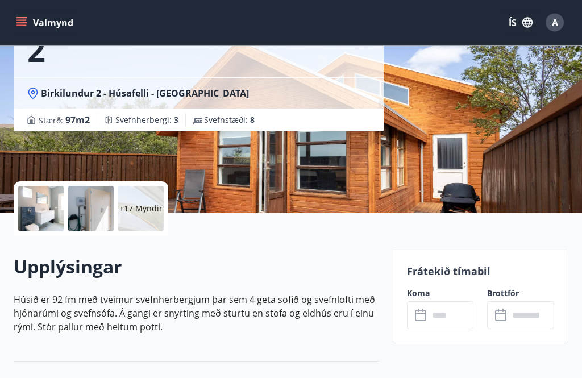
scroll to position [128, 0]
click at [434, 317] on input "text" at bounding box center [451, 315] width 45 height 28
click at [432, 317] on input "text" at bounding box center [451, 315] width 45 height 28
click at [436, 312] on input "text" at bounding box center [451, 315] width 45 height 28
click at [429, 314] on input "text" at bounding box center [451, 315] width 45 height 28
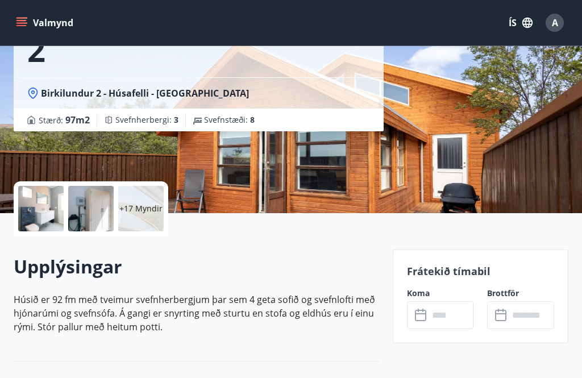
click at [486, 184] on div "Húsafell - Birkilundur 2 Birkilundur 2 - Húsafelli - Borgarfjarðarsýslu Stærð :…" at bounding box center [291, 42] width 555 height 341
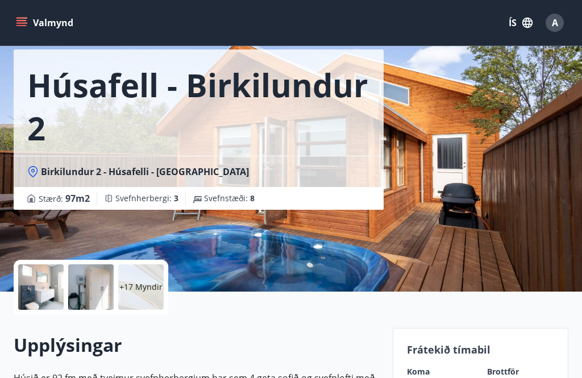
scroll to position [0, 0]
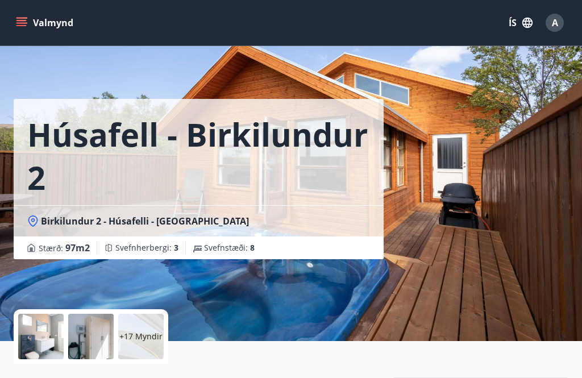
scroll to position [788, 0]
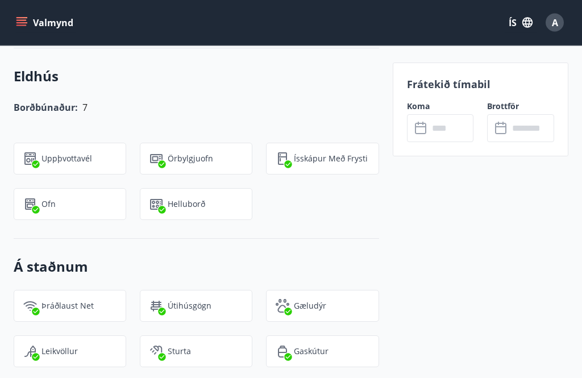
click at [448, 131] on input "text" at bounding box center [451, 128] width 45 height 28
click at [434, 126] on input "text" at bounding box center [451, 128] width 45 height 28
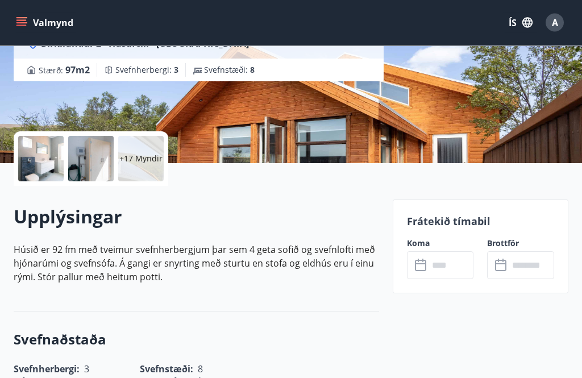
scroll to position [178, 0]
click at [433, 266] on input "text" at bounding box center [451, 265] width 45 height 28
click at [431, 266] on input "text" at bounding box center [451, 265] width 45 height 28
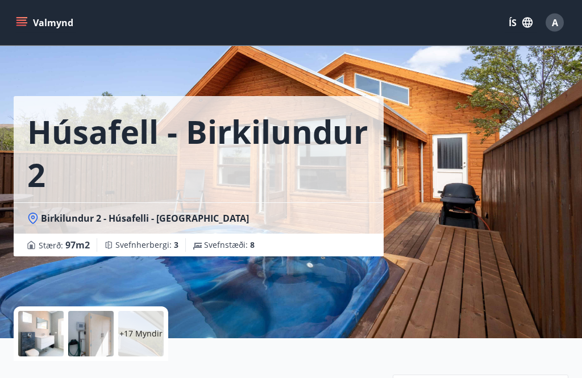
scroll to position [0, 0]
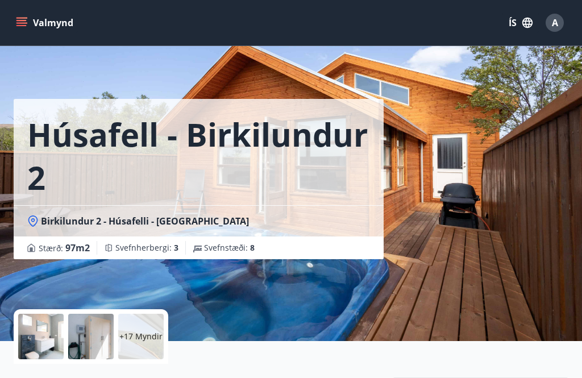
click at [530, 185] on div "Húsafell - Birkilundur 2 Birkilundur 2 - Húsafelli - Borgarfjarðarsýslu Stærð :…" at bounding box center [291, 170] width 555 height 341
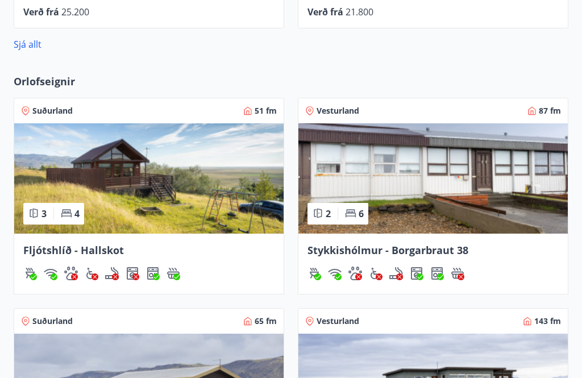
scroll to position [889, 0]
click at [103, 170] on img at bounding box center [149, 178] width 270 height 110
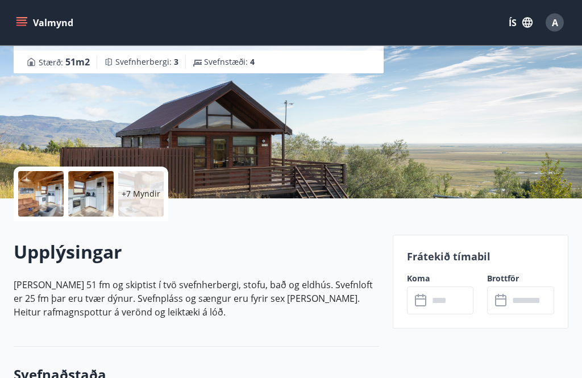
scroll to position [143, 0]
click at [424, 302] on icon at bounding box center [422, 301] width 14 height 14
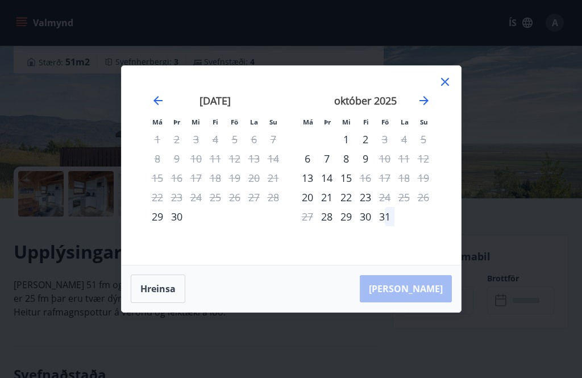
click at [450, 89] on icon at bounding box center [445, 82] width 14 height 14
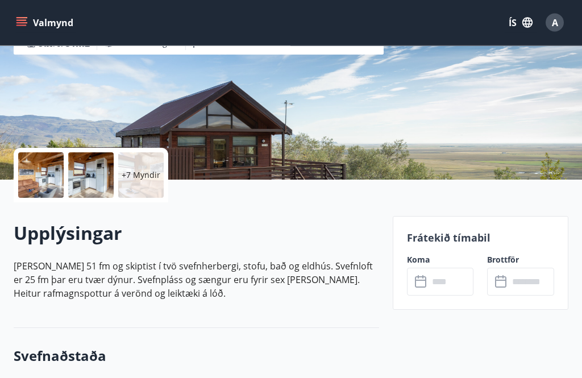
scroll to position [154, 0]
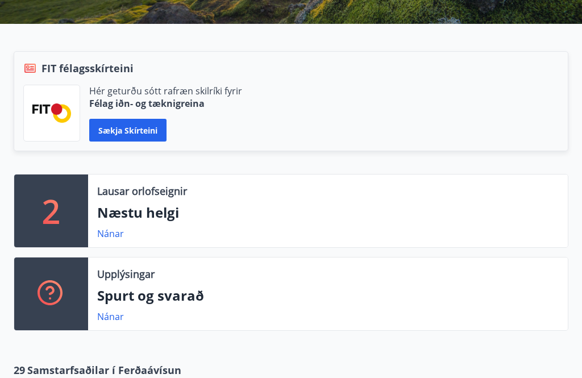
scroll to position [231, 0]
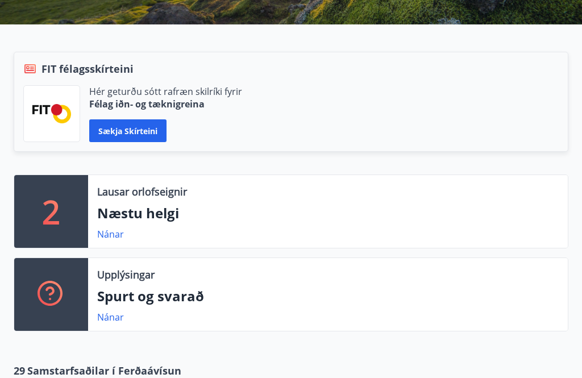
click at [134, 201] on div "Lausar orlofseignir Næstu helgi Nánar" at bounding box center [328, 211] width 480 height 73
click at [47, 210] on p "2" at bounding box center [51, 211] width 18 height 43
click at [150, 220] on p "Næstu helgi" at bounding box center [328, 213] width 462 height 19
click at [118, 234] on link "Nánar" at bounding box center [110, 234] width 27 height 13
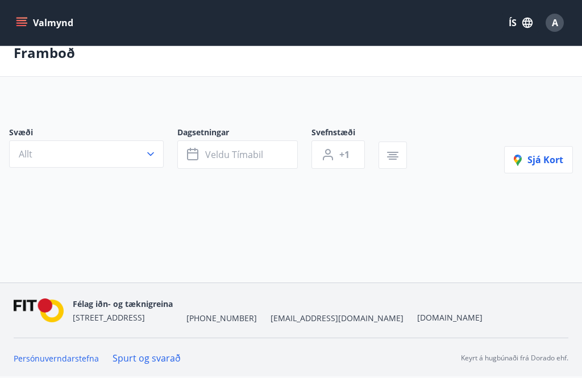
scroll to position [36, 0]
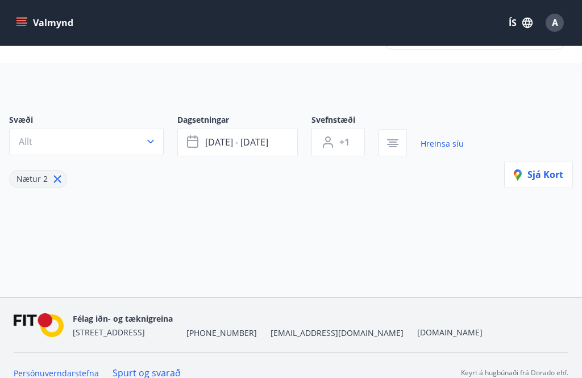
type input "*"
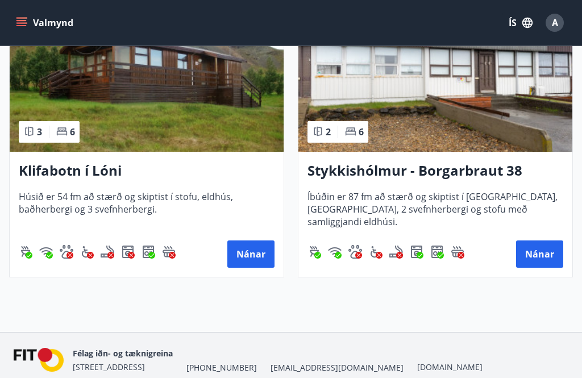
scroll to position [309, 0]
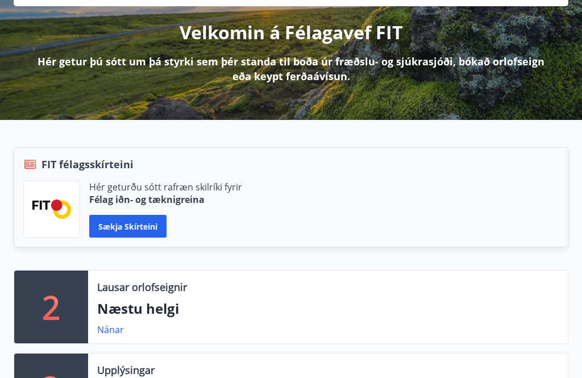
scroll to position [143, 0]
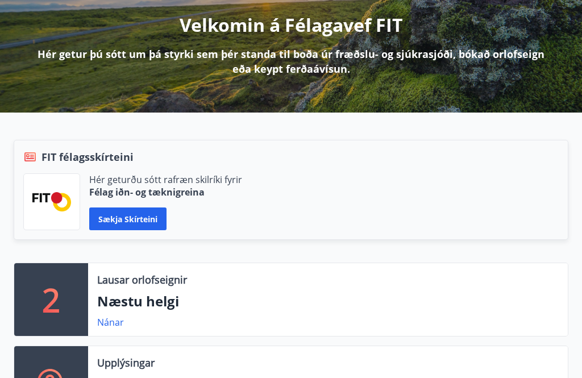
click at [110, 317] on link "Nánar" at bounding box center [110, 322] width 27 height 13
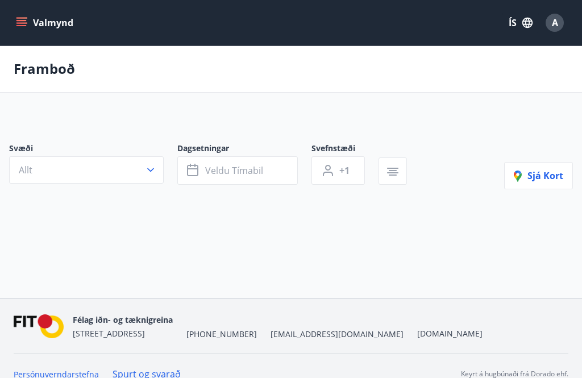
type input "*"
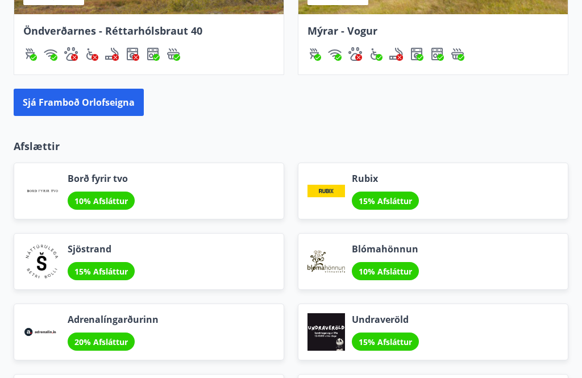
scroll to position [1318, 0]
click at [78, 105] on button "Sjá framboð orlofseigna" at bounding box center [79, 102] width 130 height 27
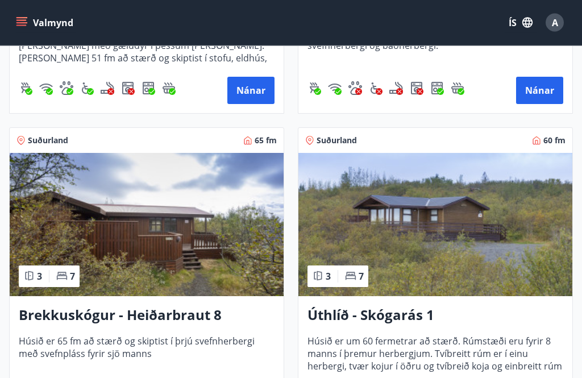
scroll to position [2282, 0]
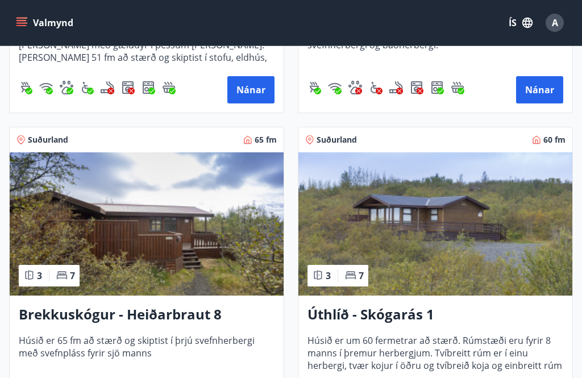
click at [441, 217] on img at bounding box center [436, 223] width 274 height 143
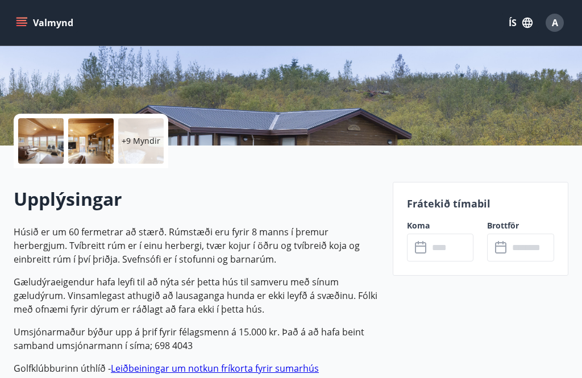
scroll to position [193, 0]
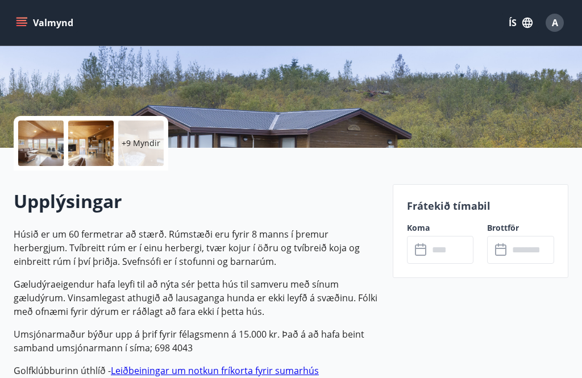
click at [142, 144] on p "+9 Myndir" at bounding box center [141, 143] width 39 height 11
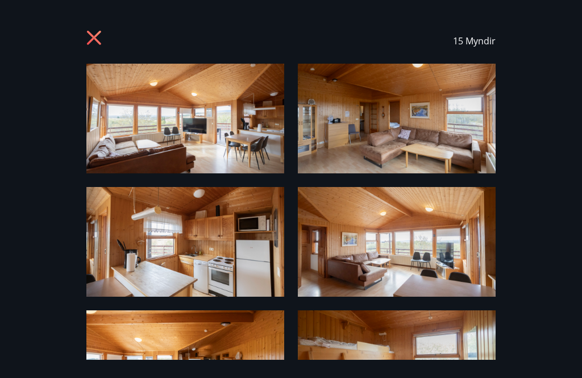
scroll to position [0, 0]
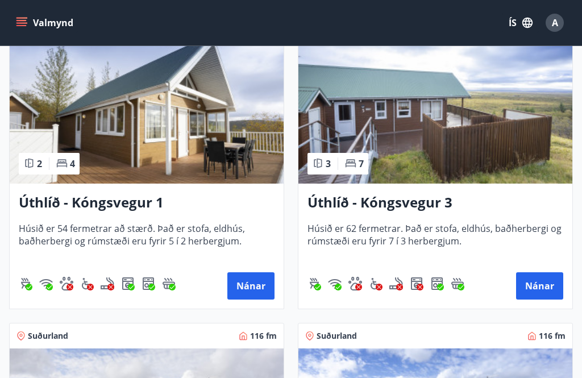
scroll to position [2703, 0]
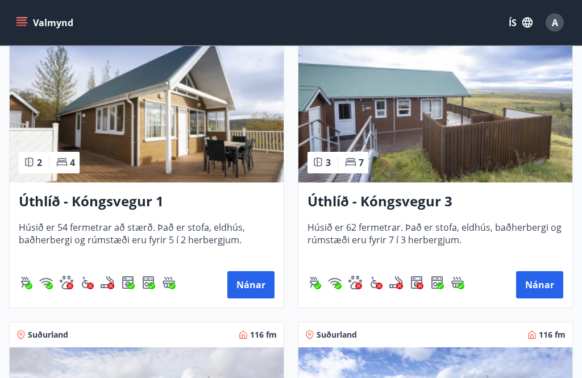
click at [194, 122] on img at bounding box center [147, 111] width 274 height 143
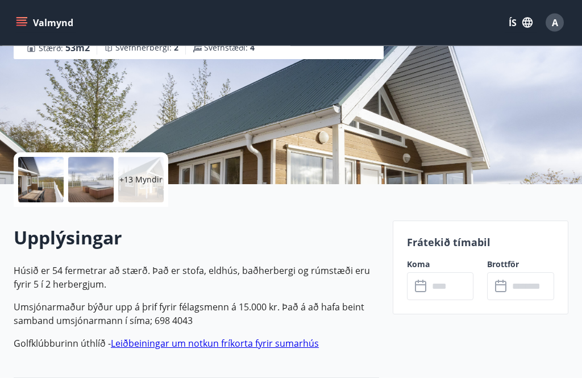
scroll to position [143, 0]
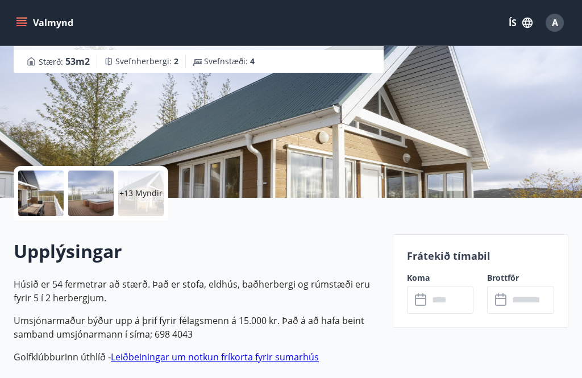
click at [138, 199] on div "+13 Myndir" at bounding box center [140, 193] width 45 height 45
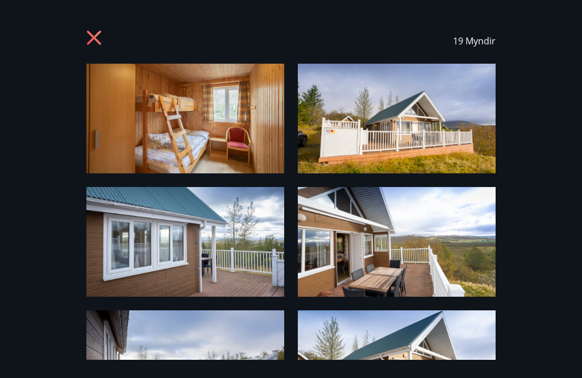
scroll to position [0, 0]
click at [97, 39] on icon at bounding box center [95, 39] width 18 height 18
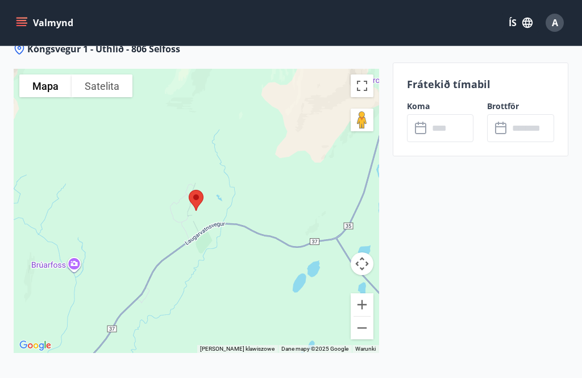
scroll to position [1553, 0]
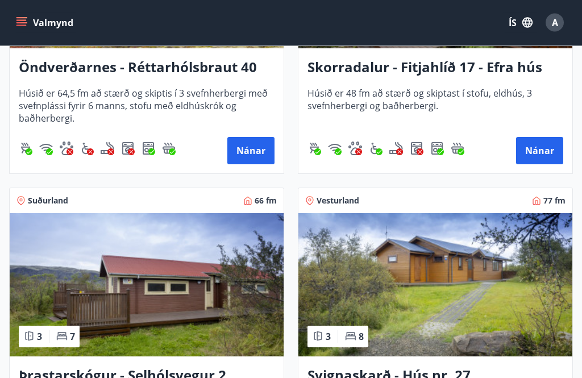
scroll to position [3763, 0]
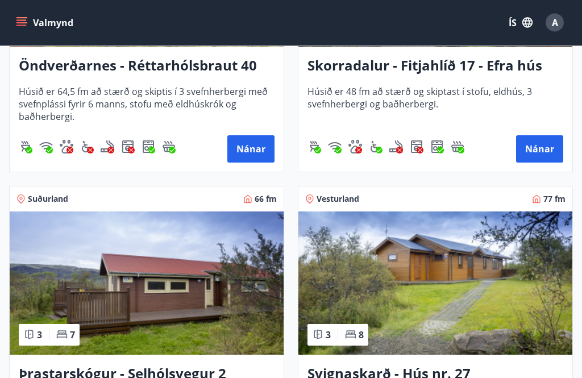
click at [471, 259] on img at bounding box center [436, 283] width 274 height 143
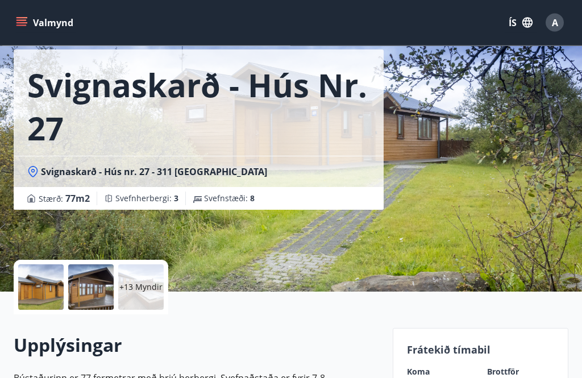
scroll to position [30, 0]
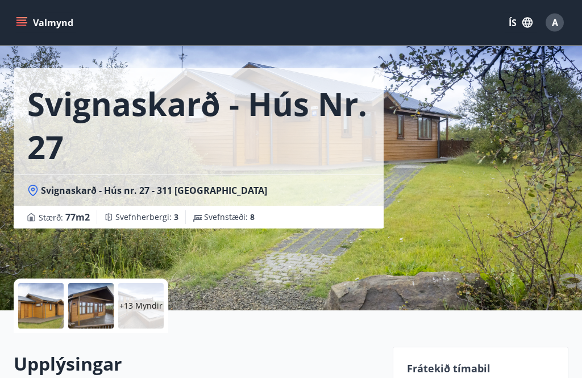
click at [82, 300] on div at bounding box center [90, 306] width 45 height 45
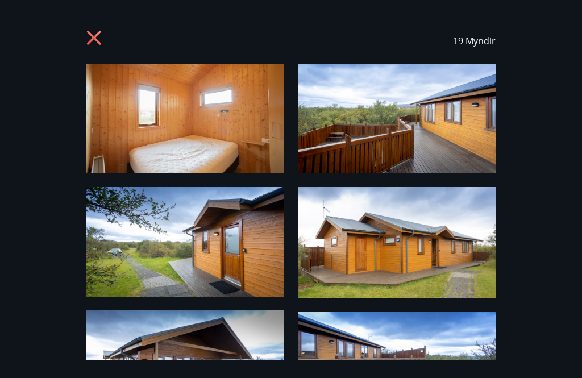
scroll to position [0, 0]
click at [98, 38] on icon at bounding box center [95, 39] width 18 height 18
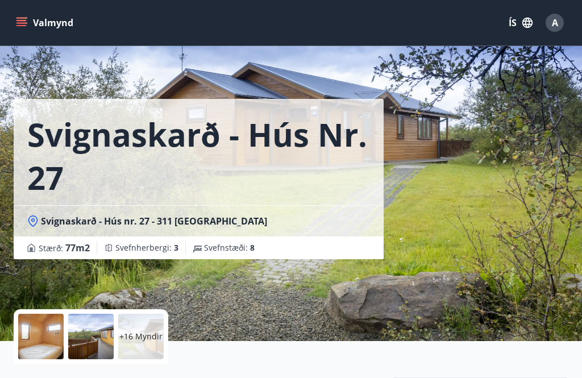
click at [22, 23] on icon "menu" at bounding box center [22, 22] width 13 height 1
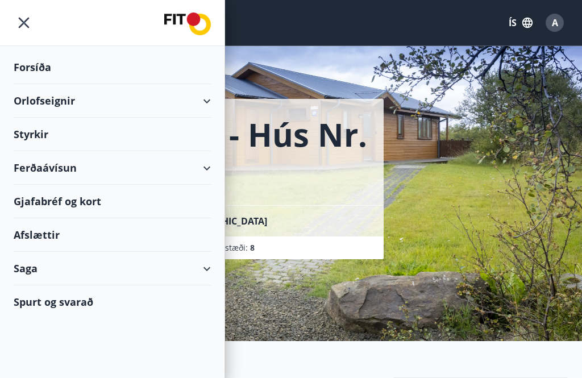
click at [40, 231] on div "Afslættir" at bounding box center [112, 235] width 197 height 34
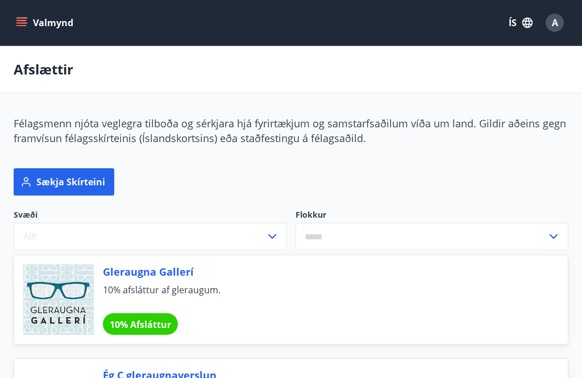
click at [43, 20] on button "Valmynd" at bounding box center [46, 23] width 64 height 20
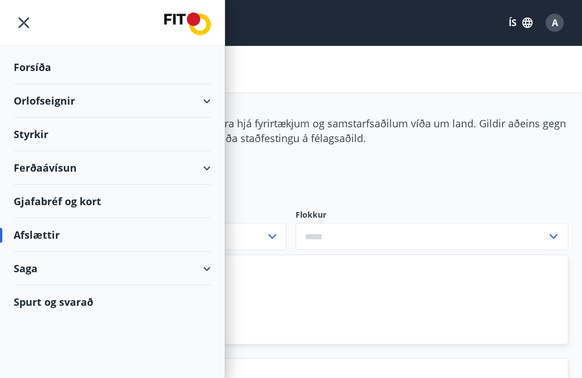
click at [26, 127] on div "Styrkir" at bounding box center [112, 135] width 197 height 34
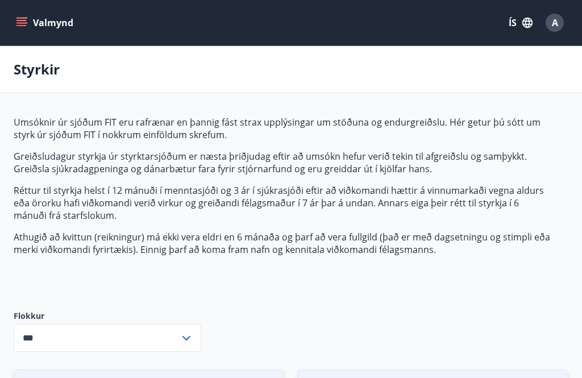
type input "***"
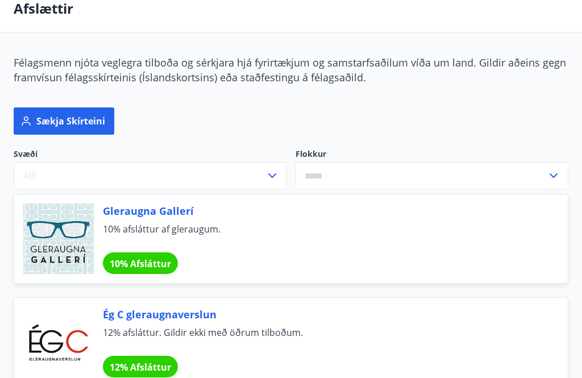
scroll to position [59, 0]
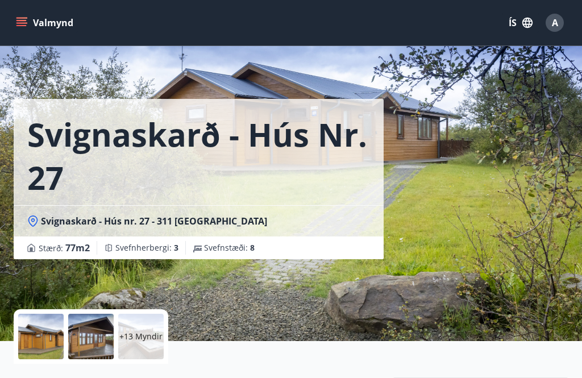
click at [556, 20] on span "A" at bounding box center [555, 22] width 6 height 13
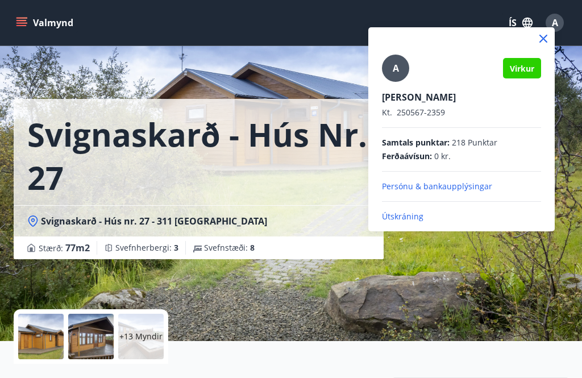
click at [406, 217] on p "Útskráning" at bounding box center [461, 216] width 159 height 11
